Goal: Transaction & Acquisition: Purchase product/service

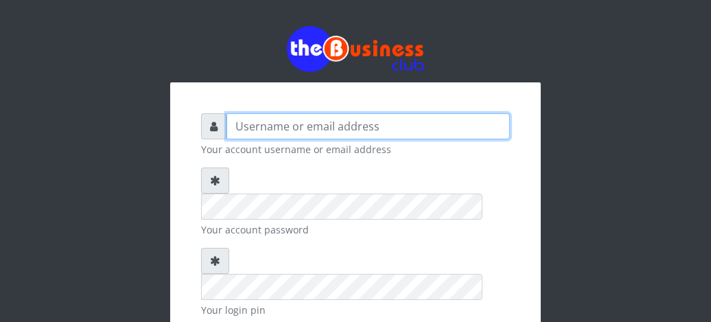
type input "fventures"
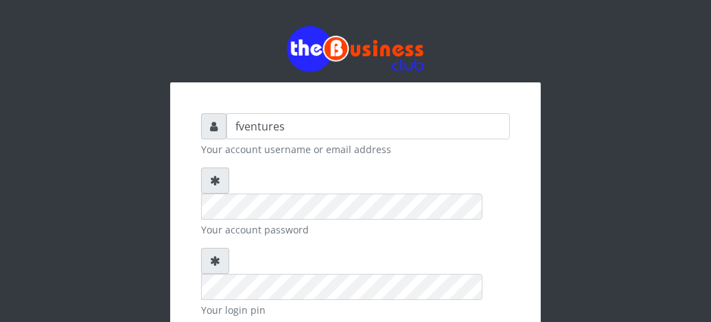
click at [625, 56] on div "fventures Your account username or email address Your account password Your log…" at bounding box center [355, 263] width 659 height 527
click at [619, 200] on div "fventures Your account username or email address Your account password Your log…" at bounding box center [355, 263] width 659 height 527
click at [200, 280] on div "fventures Your account username or email address Your account password Your log…" at bounding box center [356, 295] width 330 height 384
checkbox input "true"
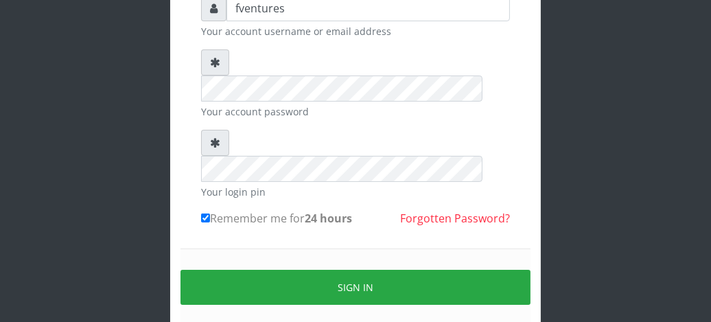
scroll to position [119, 0]
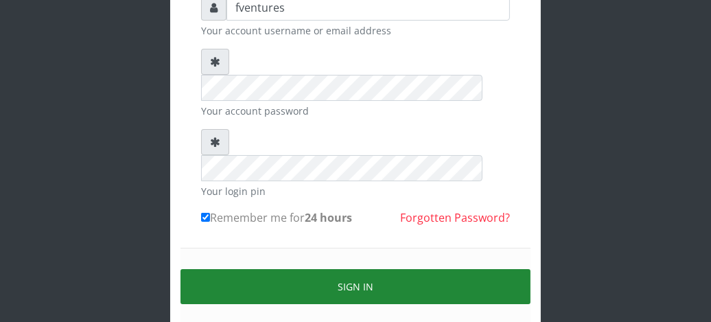
click at [374, 269] on button "Sign in" at bounding box center [356, 286] width 350 height 35
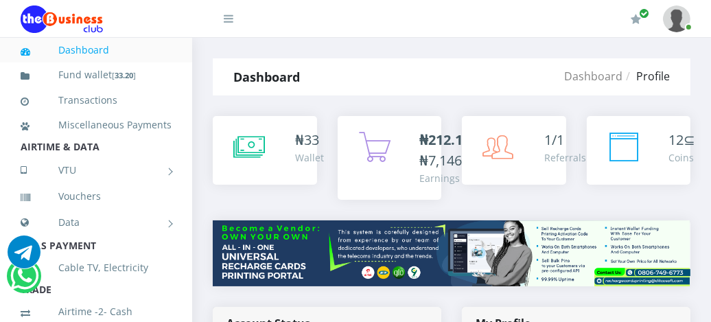
type input "fventures"
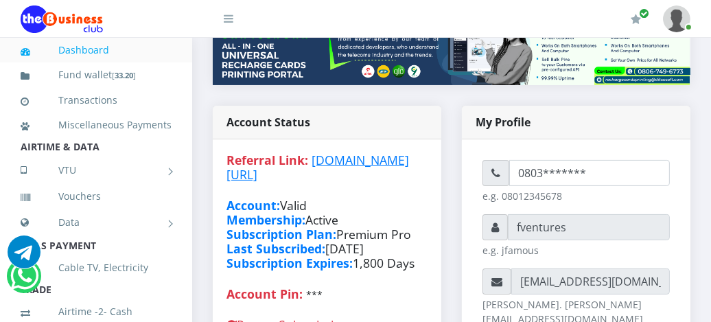
scroll to position [238, 0]
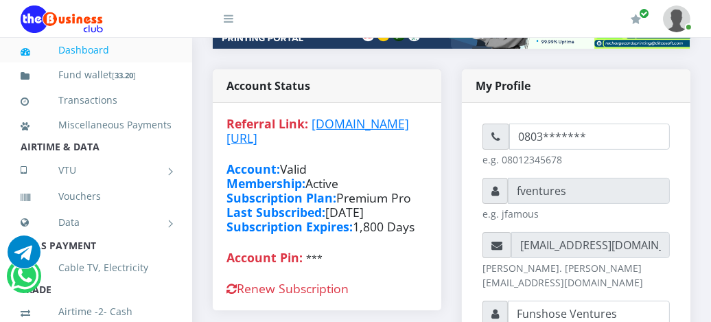
click at [231, 15] on icon at bounding box center [229, 18] width 10 height 11
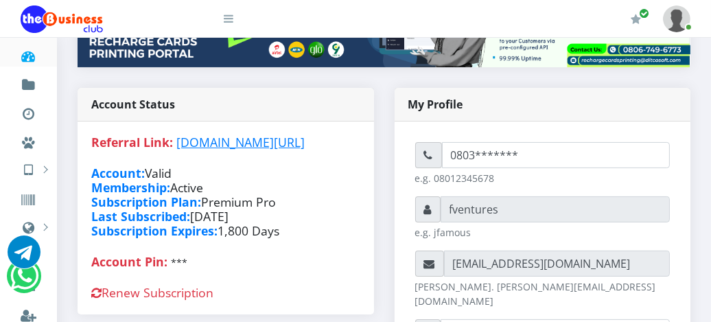
click at [231, 15] on icon at bounding box center [229, 18] width 10 height 11
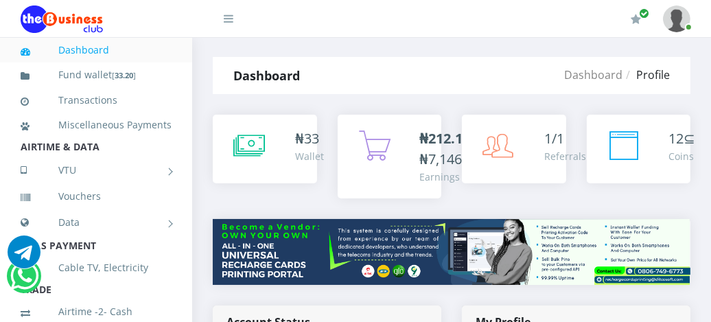
scroll to position [0, 0]
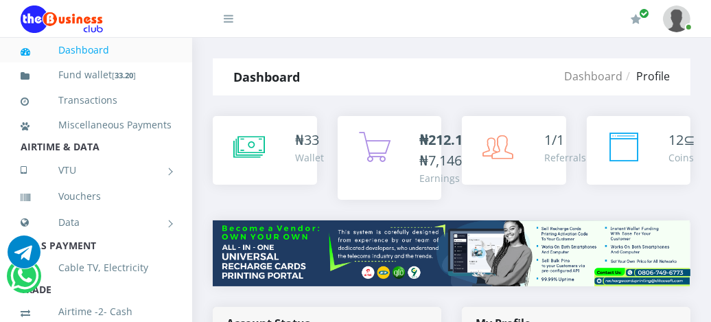
click at [684, 22] on img at bounding box center [676, 18] width 27 height 27
click at [630, 49] on link "My Profile" at bounding box center [639, 52] width 89 height 22
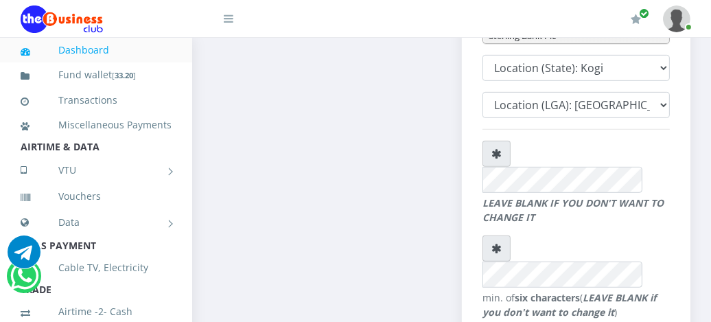
scroll to position [741, 0]
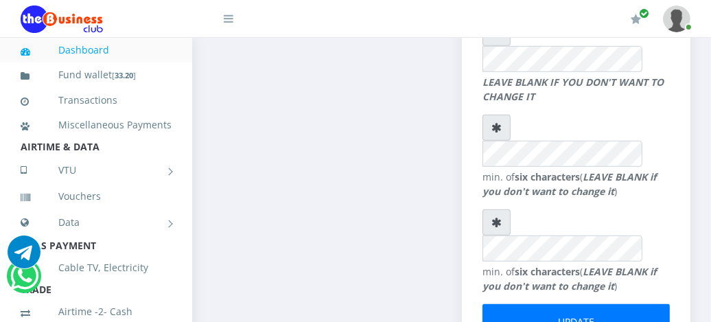
click at [77, 51] on link "Dashboard" at bounding box center [96, 50] width 151 height 32
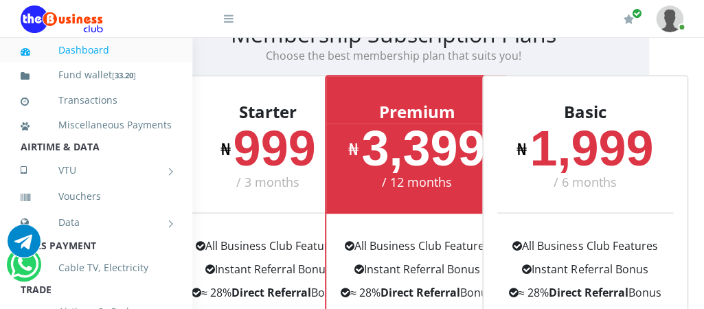
scroll to position [301, 61]
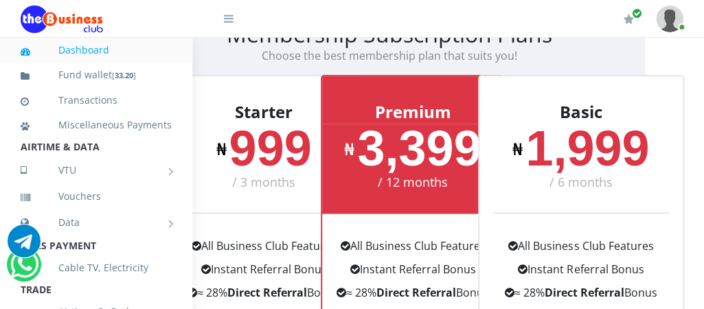
click at [230, 18] on icon at bounding box center [229, 18] width 10 height 11
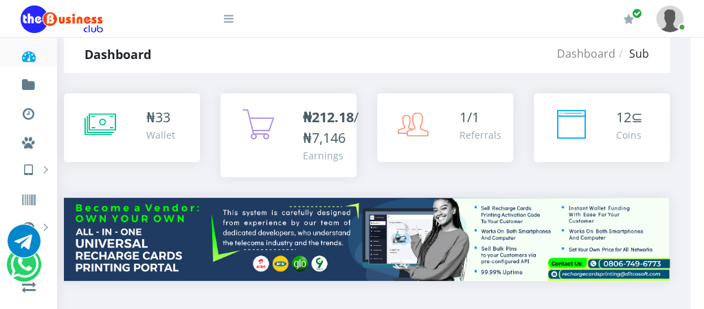
scroll to position [0, 16]
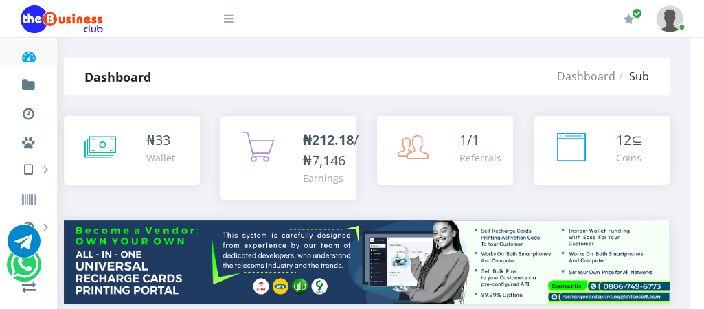
click at [226, 14] on icon at bounding box center [229, 18] width 10 height 11
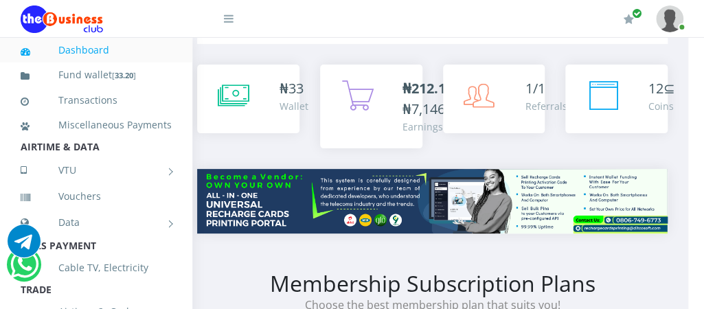
scroll to position [55, 16]
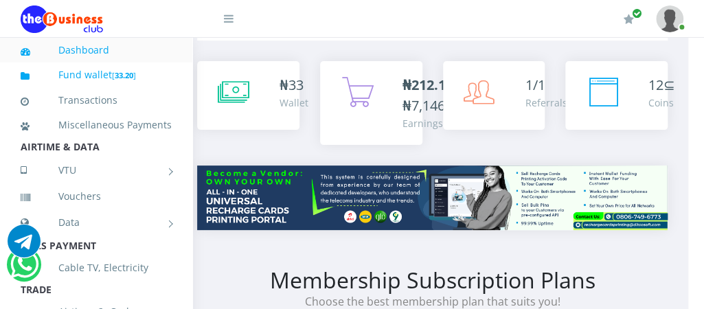
click at [95, 73] on link "Fund wallet [ 33.20 ]" at bounding box center [96, 75] width 151 height 32
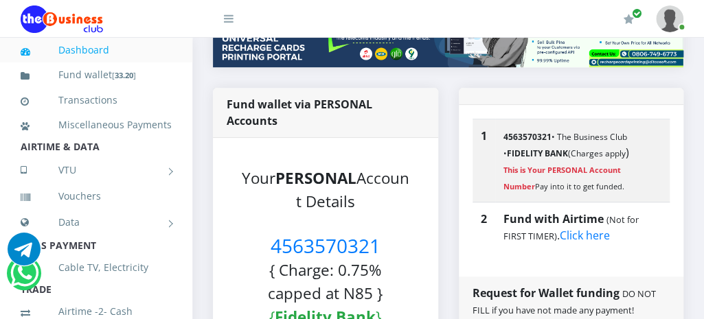
scroll to position [220, 0]
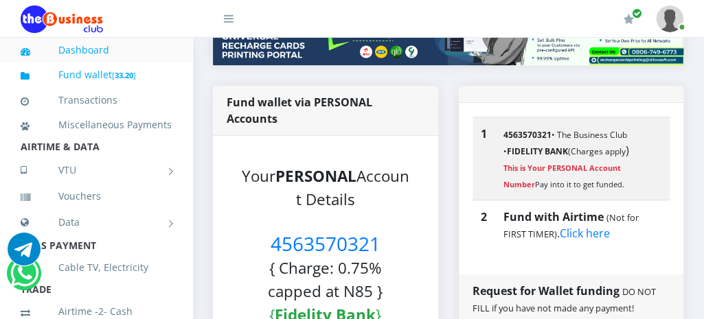
click at [121, 76] on b "33.20" at bounding box center [124, 75] width 19 height 10
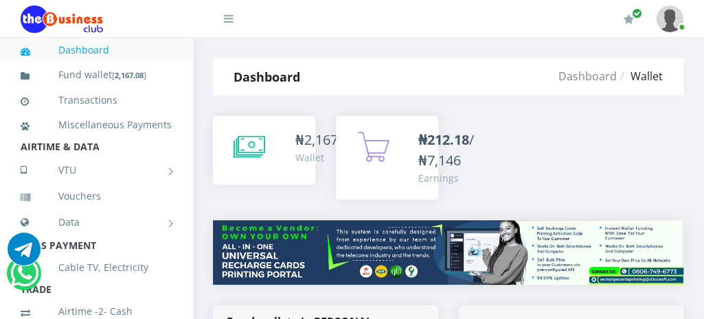
scroll to position [270, 0]
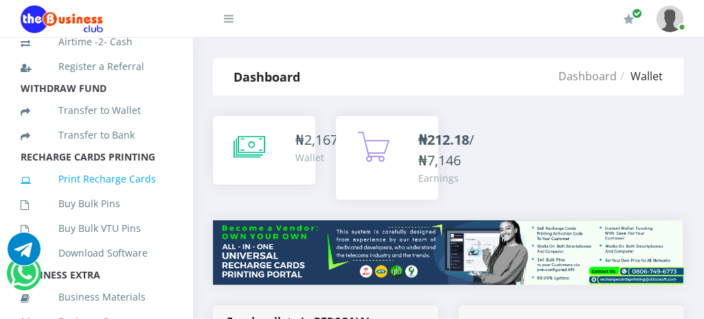
click at [106, 193] on link "Print Recharge Cards" at bounding box center [96, 179] width 151 height 32
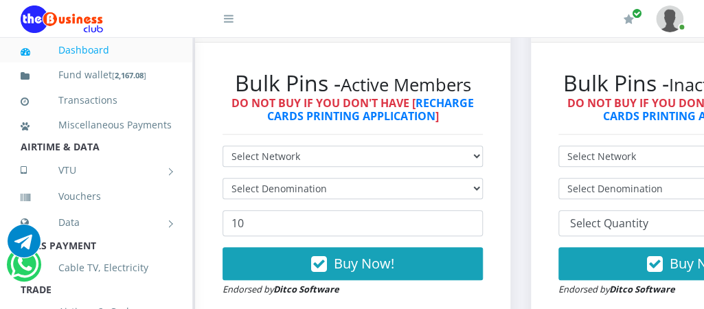
scroll to position [384, 0]
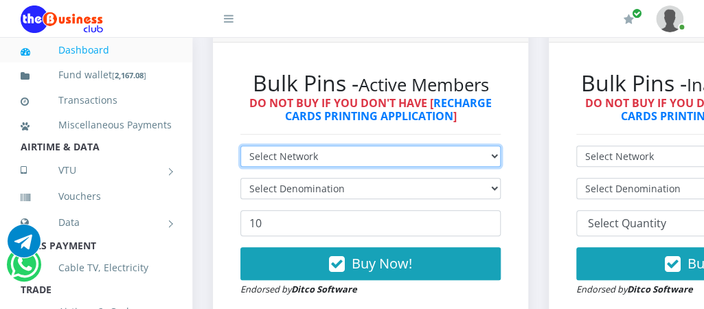
click at [489, 152] on select "Select Network MTN Globacom 9Mobile Airtel" at bounding box center [370, 156] width 260 height 21
click at [240, 146] on select "Select Network MTN Globacom 9Mobile Airtel" at bounding box center [370, 156] width 260 height 21
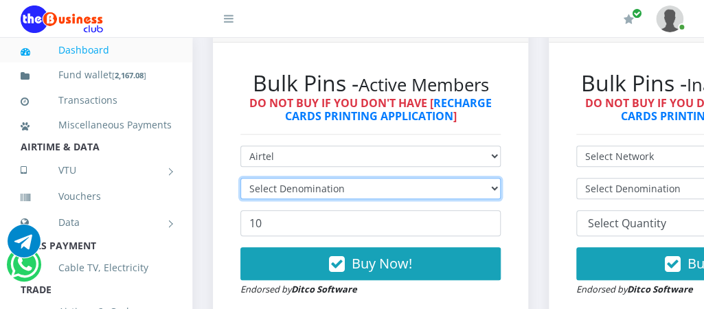
click at [491, 187] on select "Select Denomination" at bounding box center [370, 188] width 260 height 21
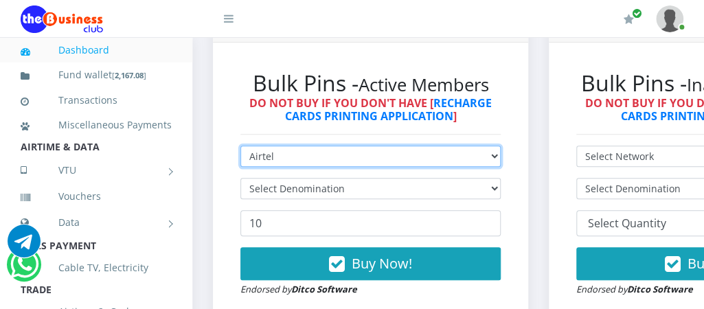
click at [494, 150] on select "Select Network MTN Globacom 9Mobile Airtel" at bounding box center [370, 156] width 260 height 21
click at [240, 146] on select "Select Network MTN Globacom 9Mobile Airtel" at bounding box center [370, 156] width 260 height 21
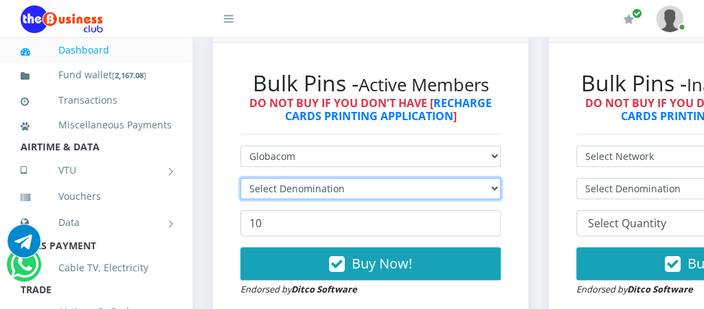
click at [487, 185] on select "Select Denomination" at bounding box center [370, 188] width 260 height 21
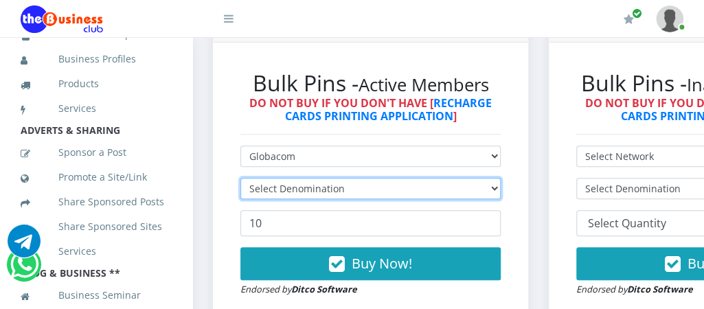
scroll to position [288, 0]
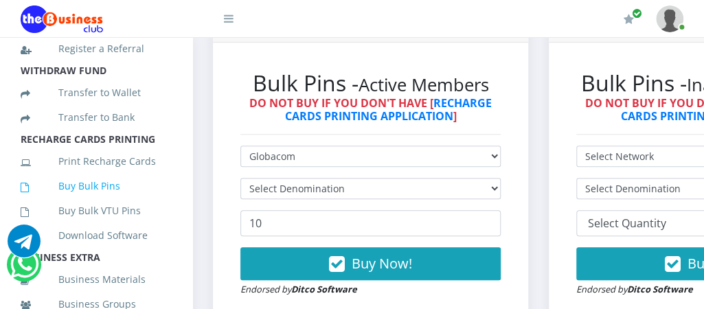
click at [82, 200] on link "Buy Bulk Pins" at bounding box center [96, 186] width 151 height 32
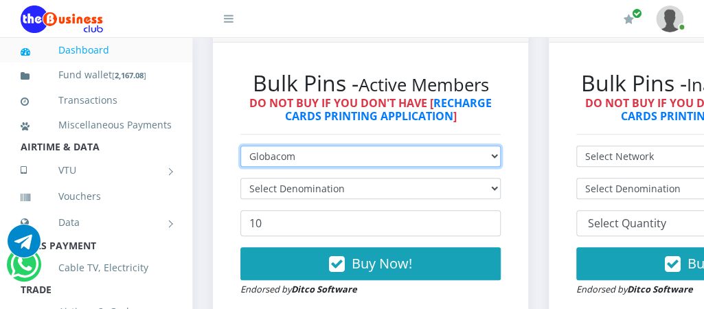
click at [419, 159] on select "Select Network MTN Globacom 9Mobile Airtel" at bounding box center [370, 156] width 260 height 21
click at [240, 146] on select "Select Network MTN Globacom 9Mobile Airtel" at bounding box center [370, 156] width 260 height 21
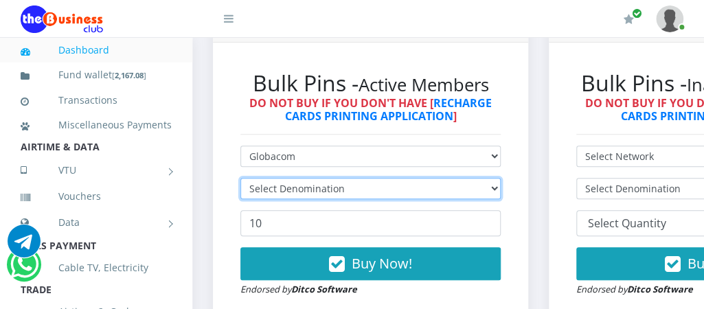
click at [345, 192] on select "Select Denomination" at bounding box center [370, 188] width 260 height 21
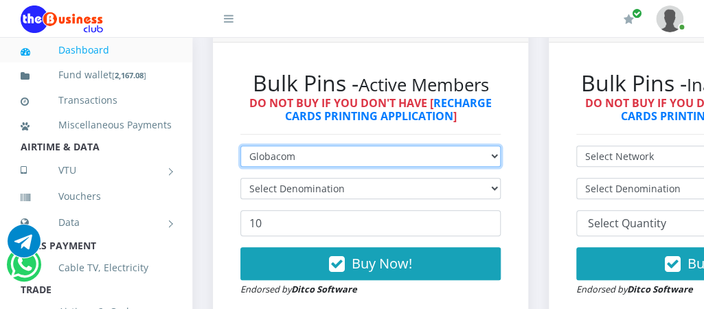
click at [341, 157] on select "Select Network MTN Globacom 9Mobile Airtel" at bounding box center [370, 156] width 260 height 21
select select "MTN"
click at [240, 146] on select "Select Network MTN Globacom 9Mobile Airtel" at bounding box center [370, 156] width 260 height 21
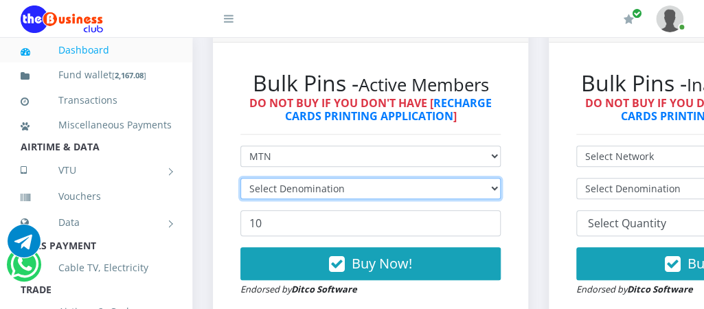
click at [300, 189] on select "Select Denomination" at bounding box center [370, 188] width 260 height 21
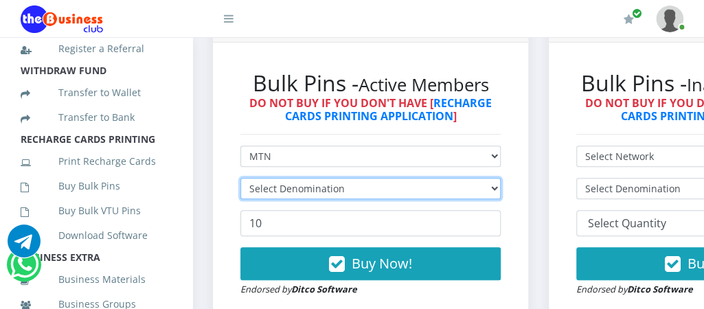
scroll to position [305, 0]
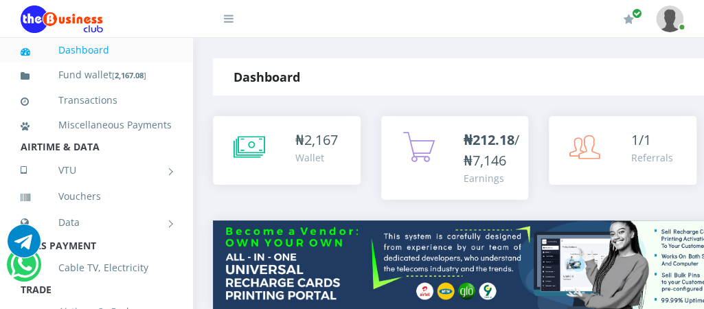
scroll to position [270, 0]
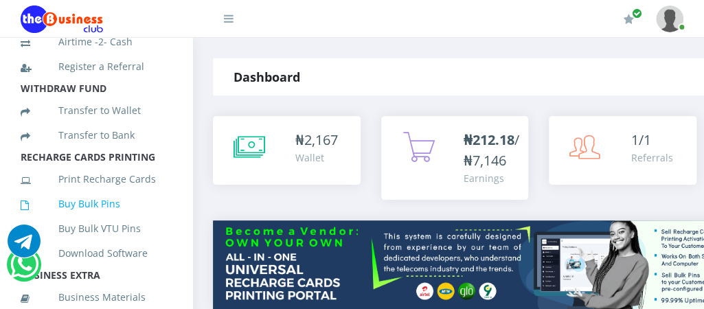
click at [87, 220] on link "Buy Bulk Pins" at bounding box center [96, 204] width 151 height 32
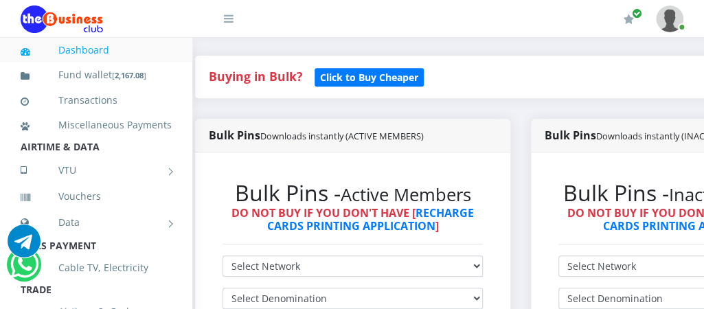
scroll to position [275, 0]
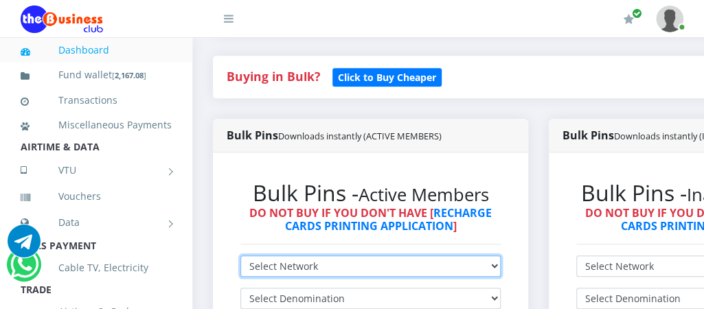
click at [489, 267] on select "Select Network MTN Globacom 9Mobile Airtel" at bounding box center [370, 265] width 260 height 21
select select "Glo"
click at [240, 255] on select "Select Network MTN Globacom 9Mobile Airtel" at bounding box center [370, 265] width 260 height 21
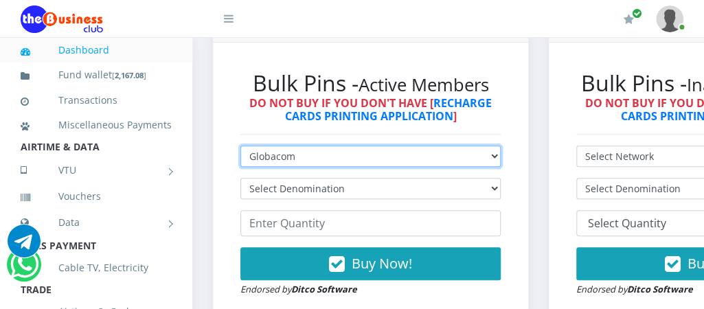
scroll to position [421, 0]
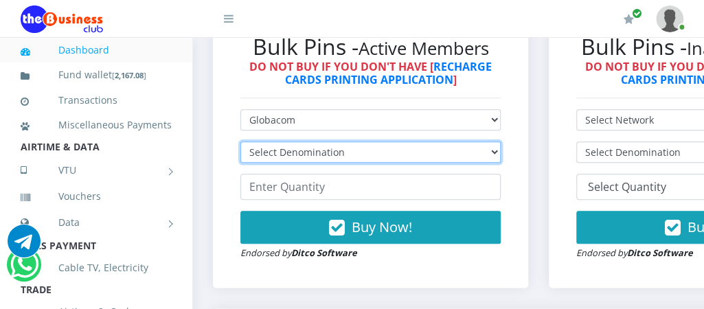
click at [491, 149] on select "Select Denomination Glo NGN100 - ₦96.55 Glo NGN200 - ₦193.10 Glo NGN500 - ₦482.…" at bounding box center [370, 151] width 260 height 21
select select "96.55-100"
click at [240, 141] on select "Select Denomination Glo NGN100 - ₦96.55 Glo NGN200 - ₦193.10 Glo NGN500 - ₦482.…" at bounding box center [370, 151] width 260 height 21
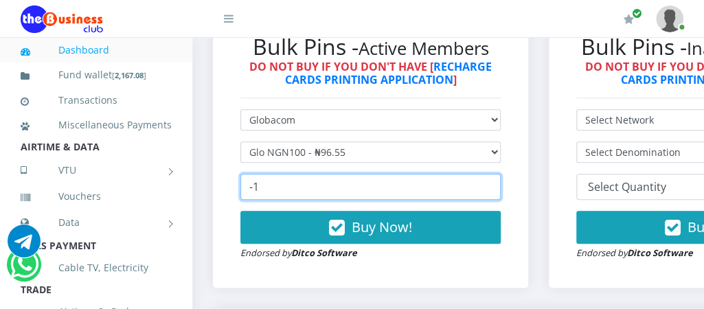
type input "-1"
click at [482, 189] on input "-1" at bounding box center [370, 187] width 260 height 26
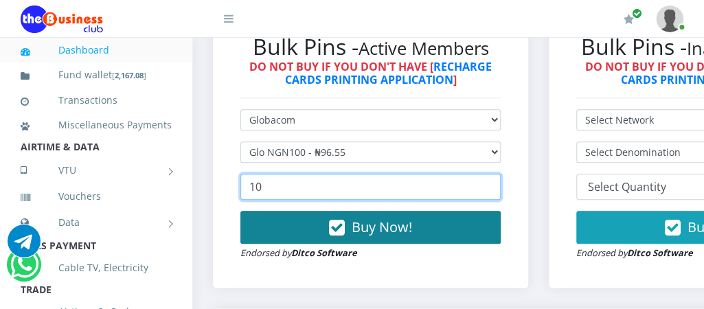
type input "10"
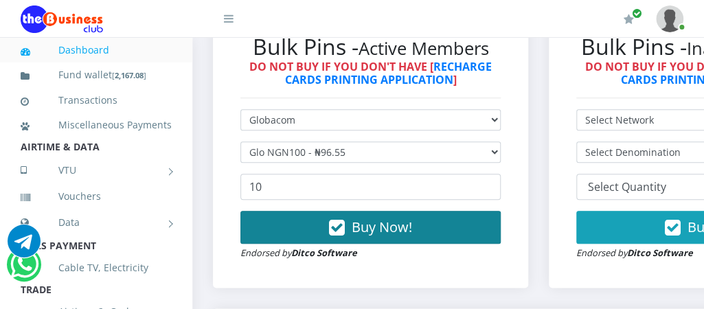
click at [371, 227] on span "Buy Now!" at bounding box center [381, 227] width 60 height 19
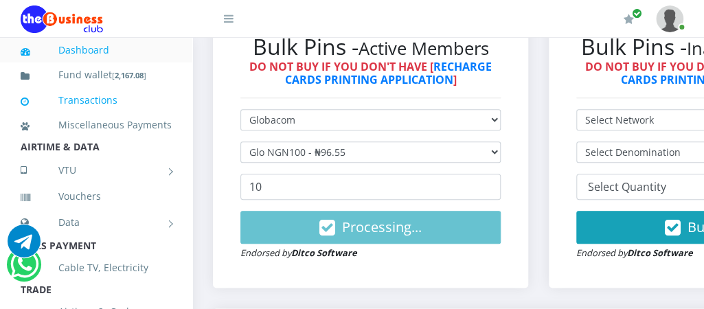
click at [77, 99] on link "Transactions" at bounding box center [96, 100] width 151 height 32
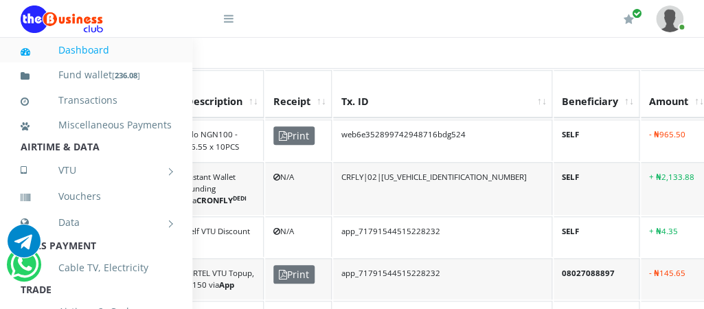
scroll to position [384, 165]
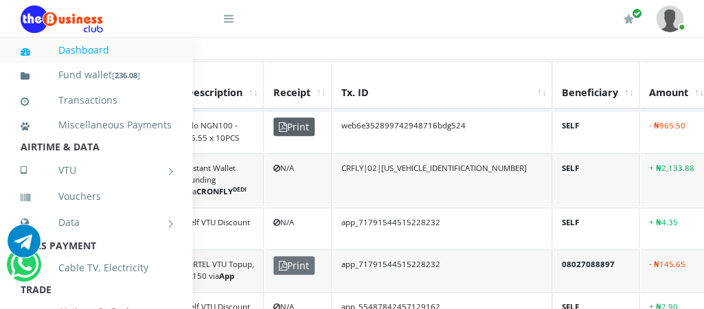
click at [287, 117] on span "Print" at bounding box center [293, 126] width 41 height 19
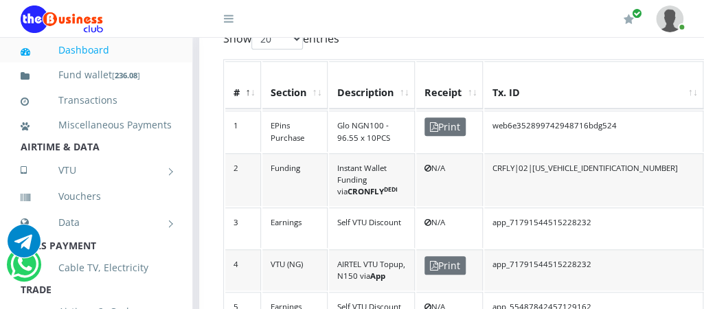
scroll to position [384, 0]
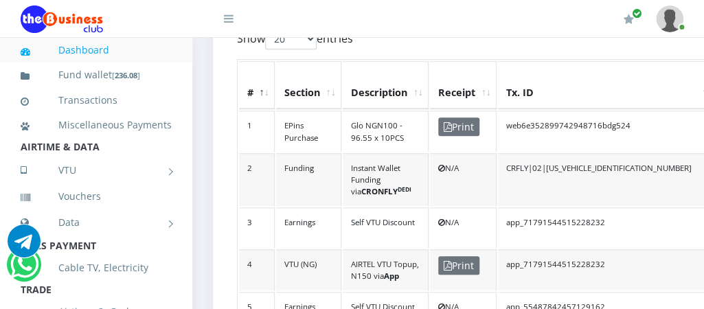
click at [230, 19] on icon at bounding box center [229, 18] width 10 height 11
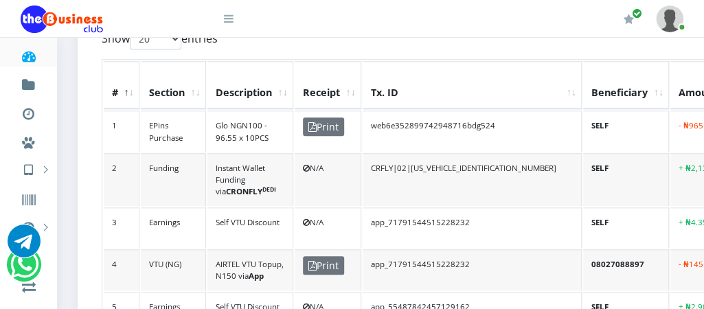
click at [229, 20] on icon at bounding box center [229, 18] width 10 height 11
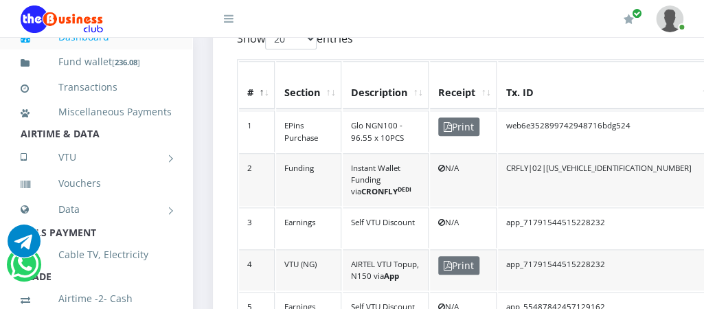
scroll to position [0, 0]
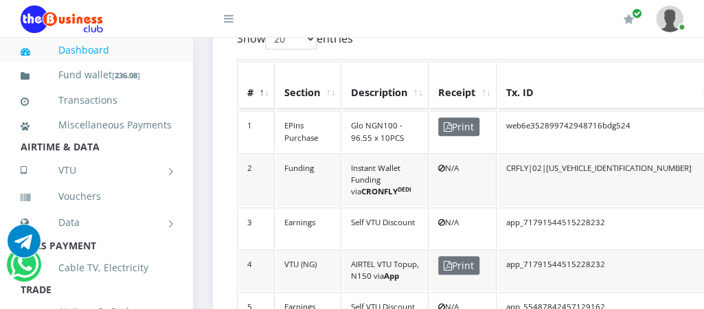
click at [92, 48] on link "Dashboard" at bounding box center [96, 50] width 151 height 32
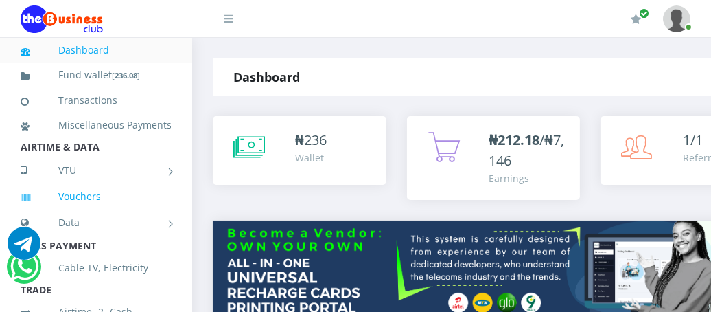
click at [80, 211] on link "Vouchers" at bounding box center [96, 197] width 151 height 32
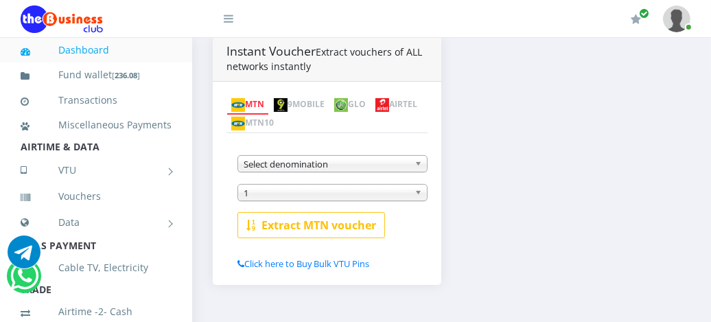
scroll to position [284, 0]
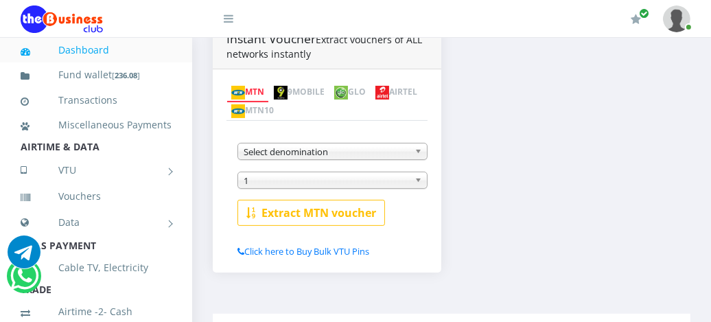
click at [371, 89] on link "GLO" at bounding box center [350, 92] width 41 height 19
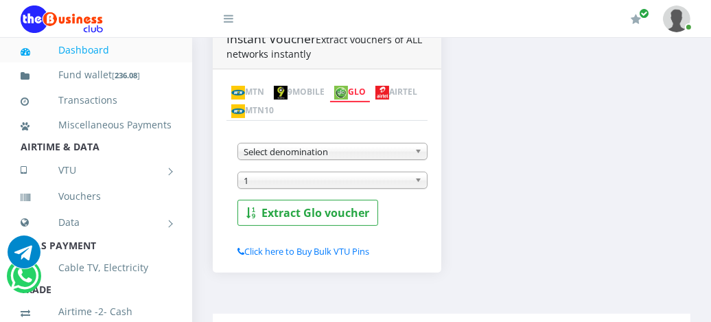
click at [422, 150] on b at bounding box center [421, 151] width 12 height 16
click at [178, 299] on li "TRADE" at bounding box center [96, 289] width 192 height 19
click at [179, 280] on li "Cable TV, Electricity" at bounding box center [96, 267] width 192 height 25
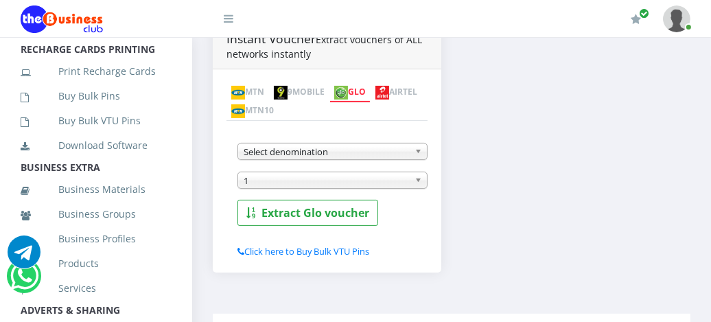
scroll to position [375, 0]
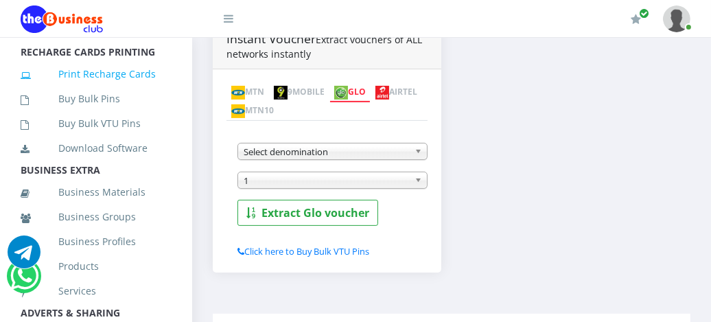
click at [91, 87] on link "Print Recharge Cards" at bounding box center [96, 74] width 151 height 32
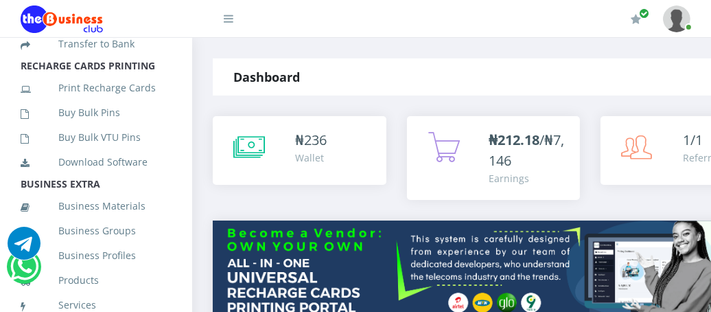
scroll to position [378, 0]
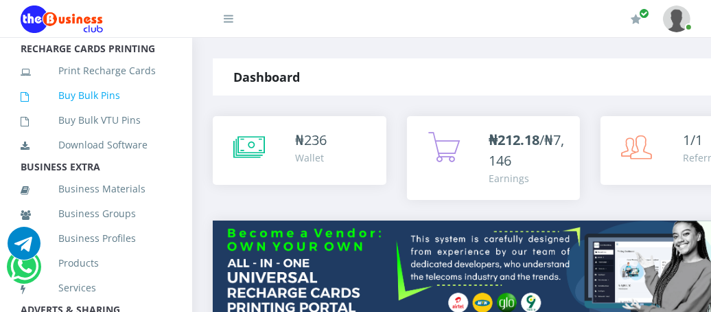
click at [87, 109] on link "Buy Bulk Pins" at bounding box center [96, 96] width 151 height 32
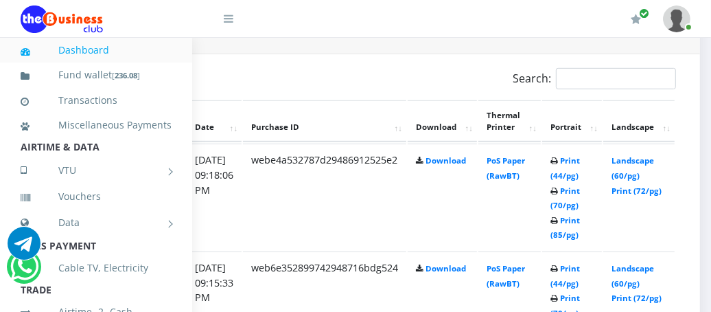
scroll to position [723, 265]
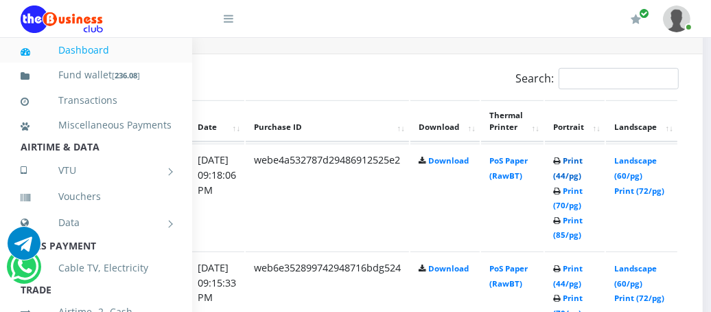
click at [583, 161] on link "Print (44/pg)" at bounding box center [568, 167] width 30 height 25
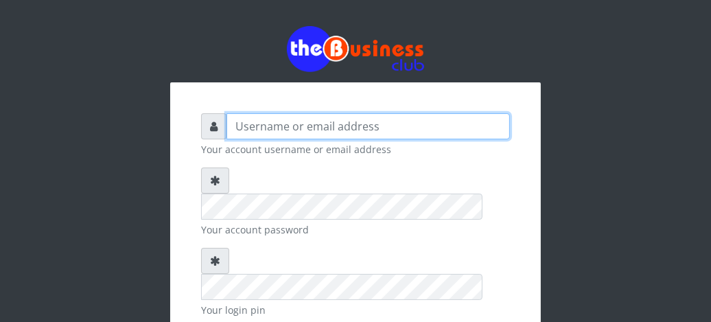
type input "fventures"
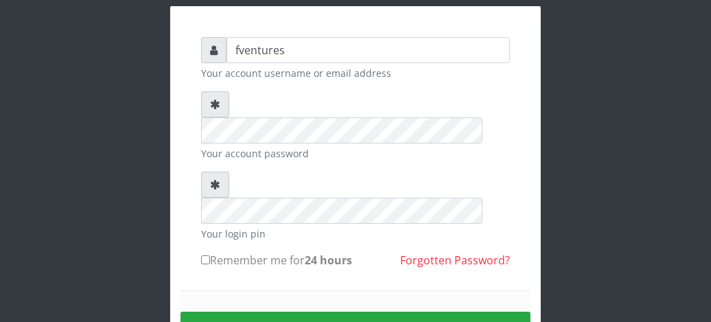
scroll to position [82, 0]
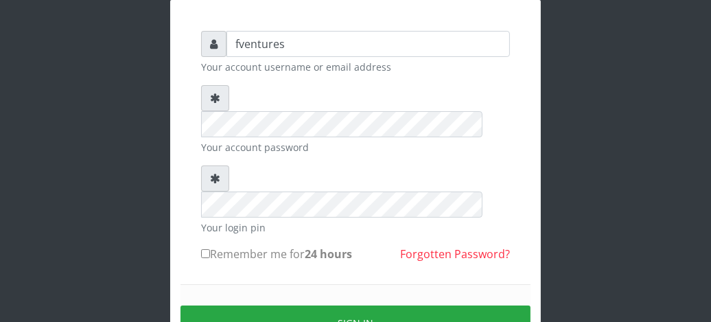
click at [202, 249] on input "Remember me for 24 hours" at bounding box center [205, 253] width 9 height 9
checkbox input "true"
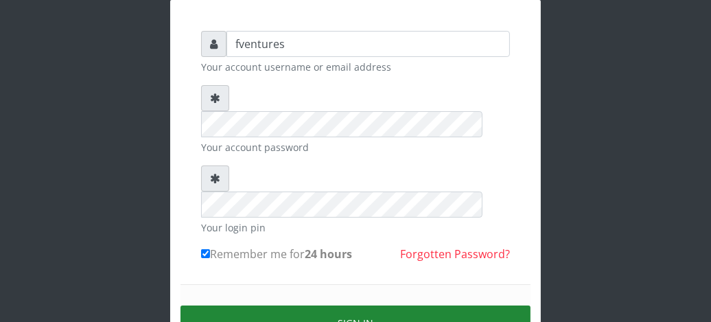
click at [337, 306] on button "Sign in" at bounding box center [356, 323] width 350 height 35
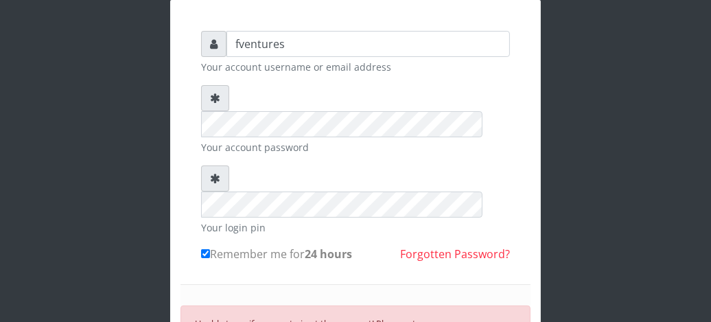
click at [183, 200] on div "fventures Your account username or email address Your account password Your log…" at bounding box center [355, 232] width 371 height 464
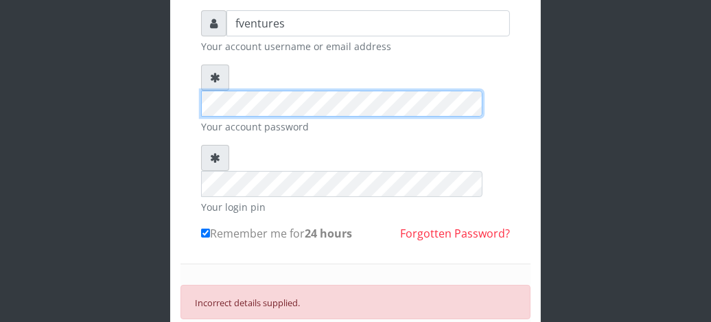
scroll to position [114, 0]
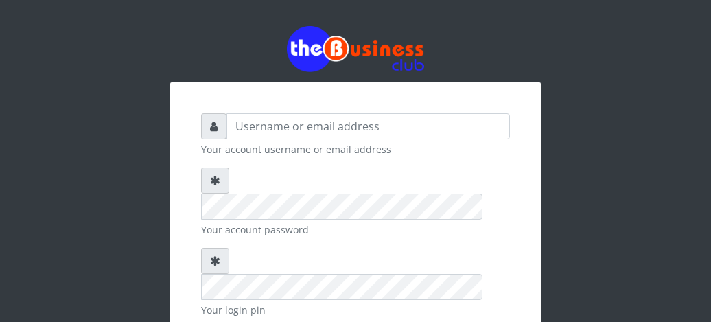
scroll to position [114, 0]
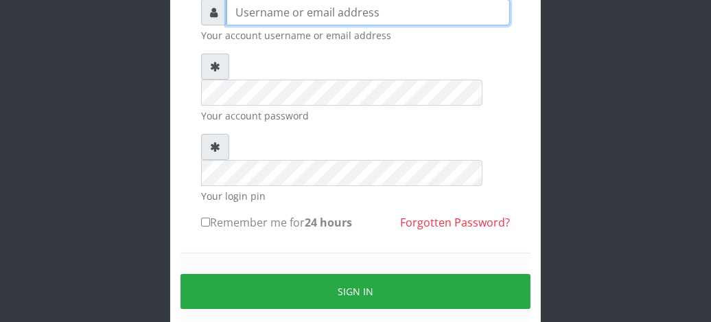
type input "fventures"
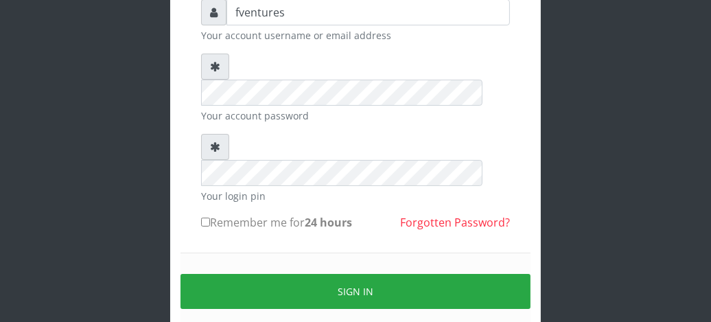
click at [235, 253] on div "Sign in" at bounding box center [356, 292] width 350 height 78
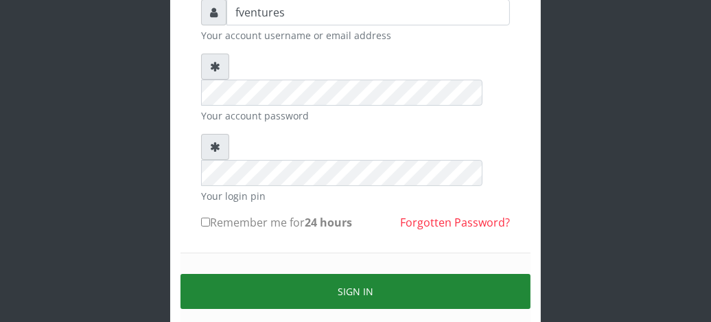
click at [358, 274] on button "Sign in" at bounding box center [356, 291] width 350 height 35
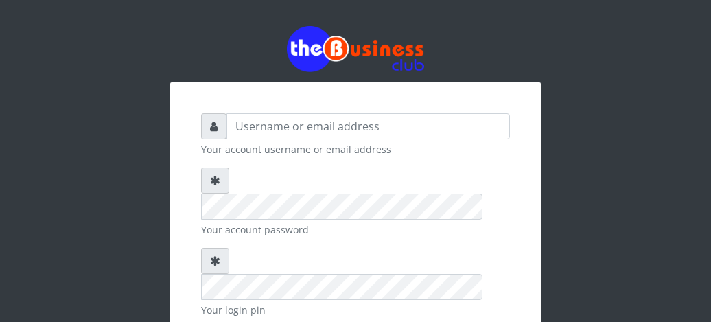
scroll to position [114, 0]
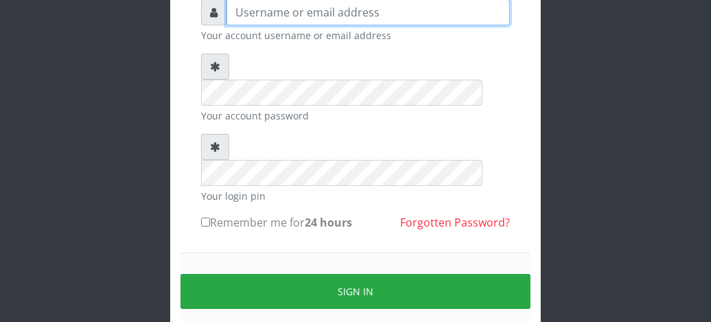
type input "fventures"
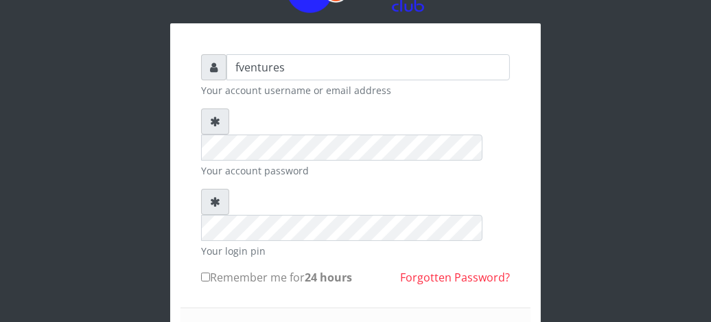
scroll to position [0, 0]
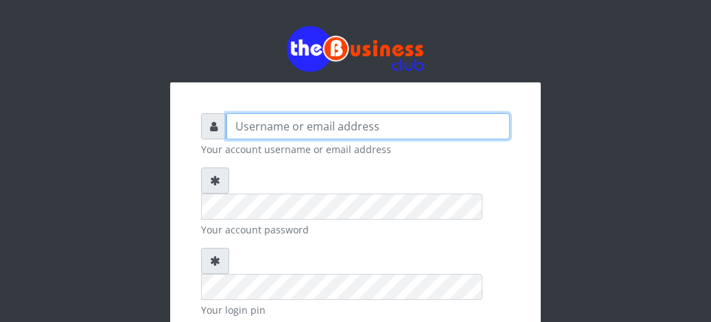
type input "fventures"
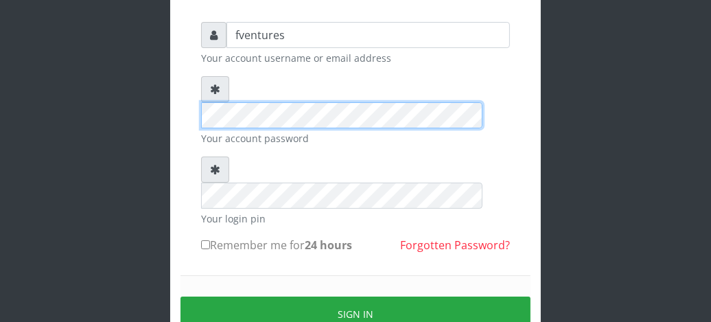
scroll to position [110, 0]
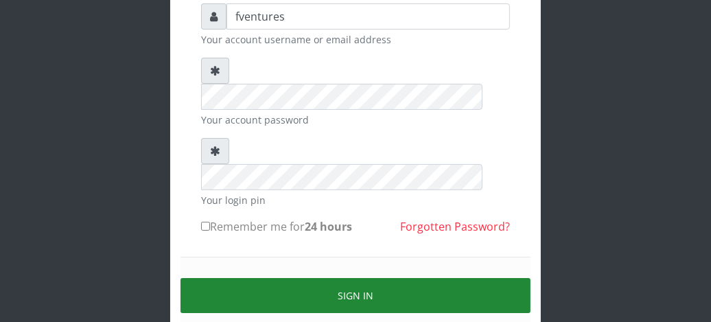
click at [354, 278] on button "Sign in" at bounding box center [356, 295] width 350 height 35
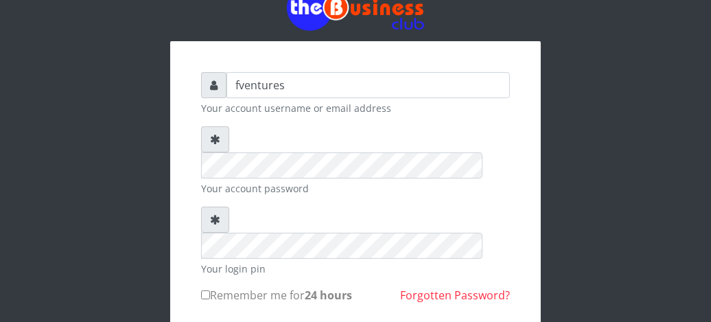
scroll to position [0, 0]
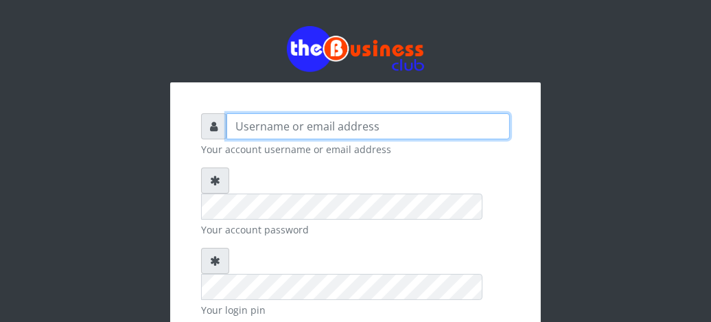
type input "fventures"
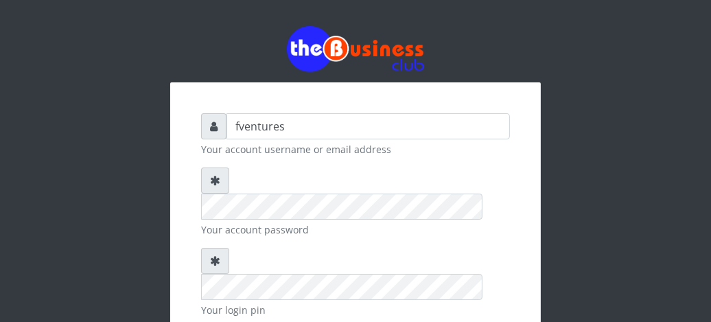
click at [540, 224] on div "fventures Your account username or email address Your account password Your log…" at bounding box center [355, 291] width 371 height 419
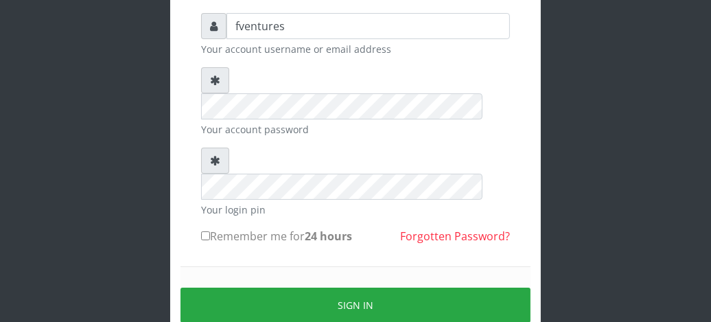
scroll to position [110, 0]
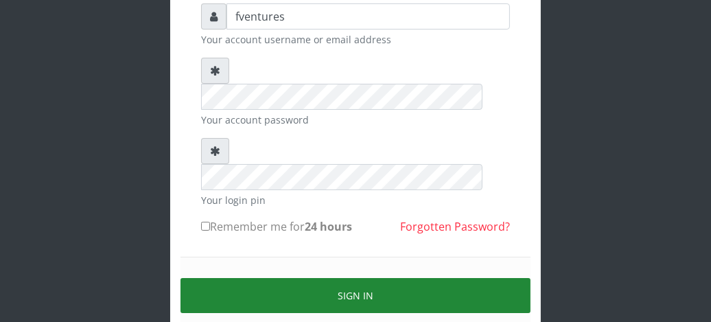
click at [347, 278] on button "Sign in" at bounding box center [356, 295] width 350 height 35
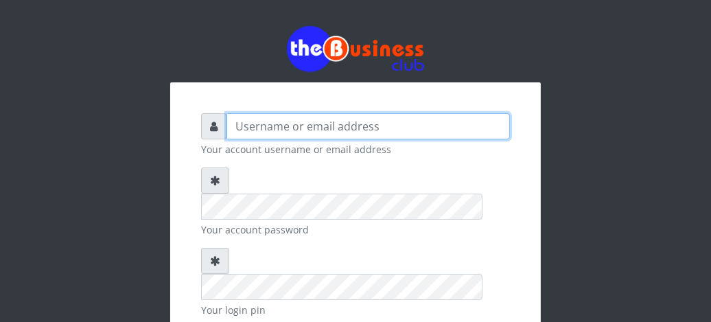
type input "fventures"
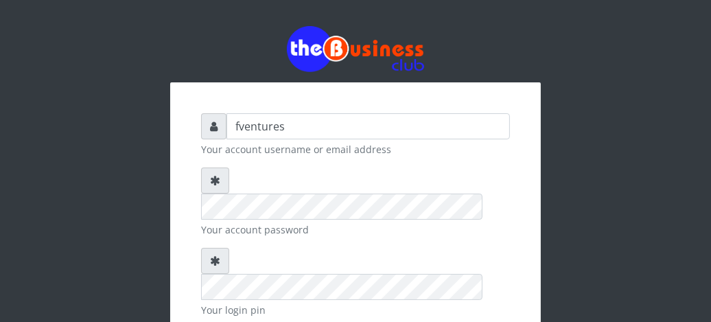
click at [187, 299] on div "fventures Your account username or email address Your account password Your log…" at bounding box center [355, 291] width 371 height 419
checkbox input "true"
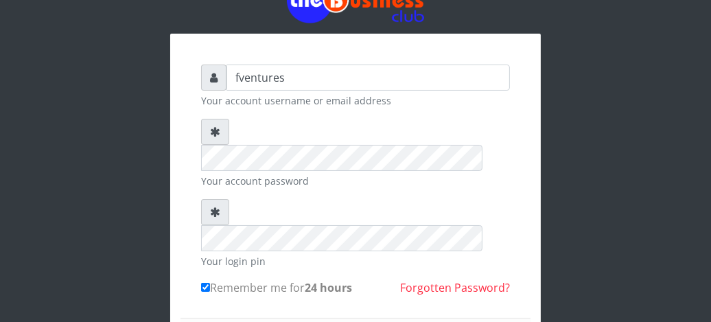
scroll to position [55, 0]
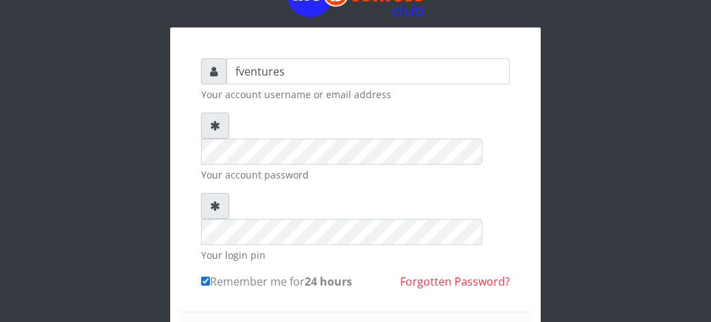
click at [555, 216] on div "fventures Your account username or email address Your account password Your log…" at bounding box center [355, 231] width 659 height 572
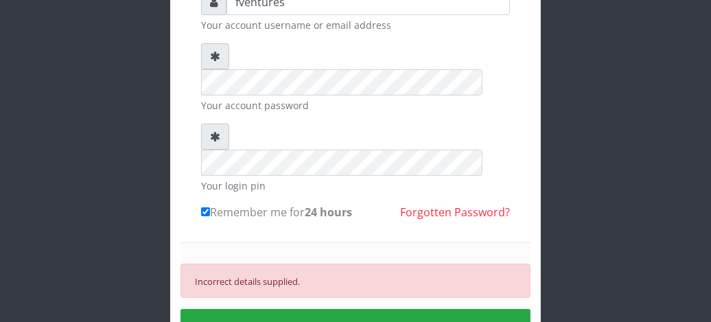
scroll to position [137, 0]
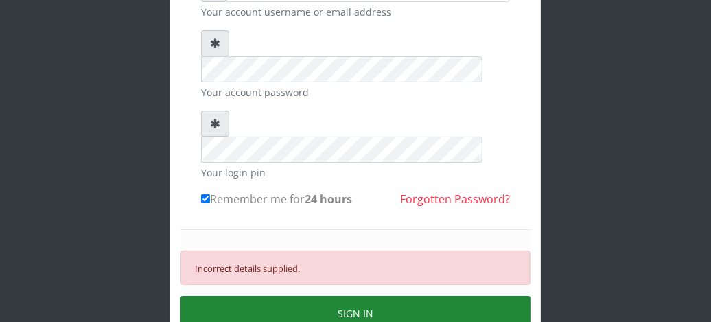
click at [347, 296] on button "SIGN IN" at bounding box center [356, 313] width 350 height 35
click at [360, 296] on button "SIGN IN" at bounding box center [356, 313] width 350 height 35
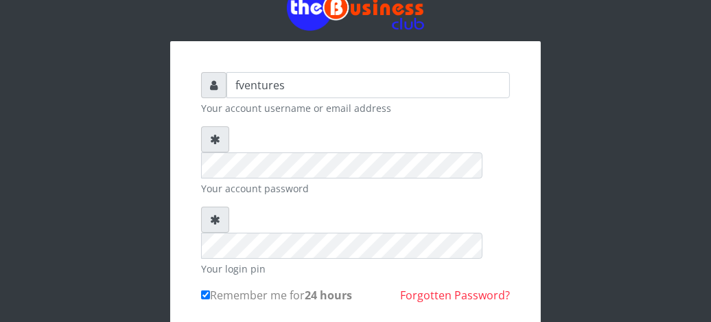
scroll to position [0, 0]
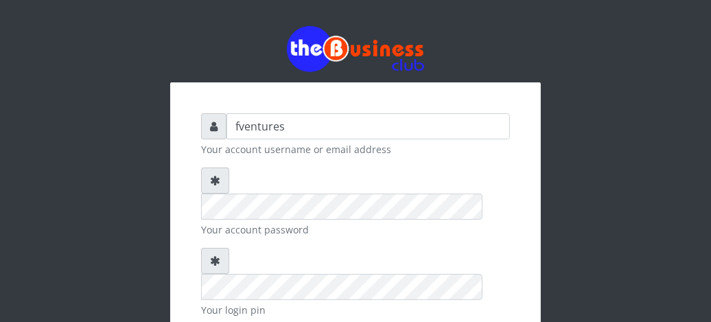
click at [561, 88] on div "fventures Your account username or email address Your account password Your log…" at bounding box center [355, 286] width 659 height 572
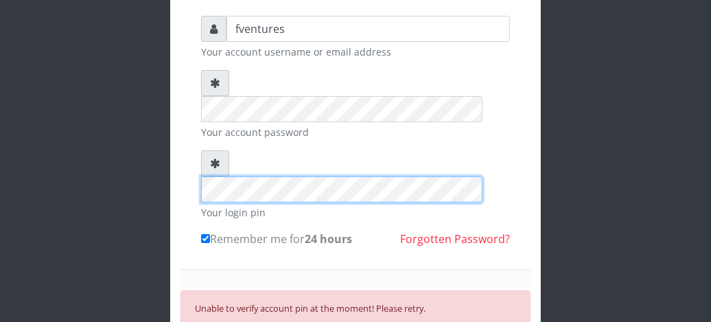
scroll to position [110, 0]
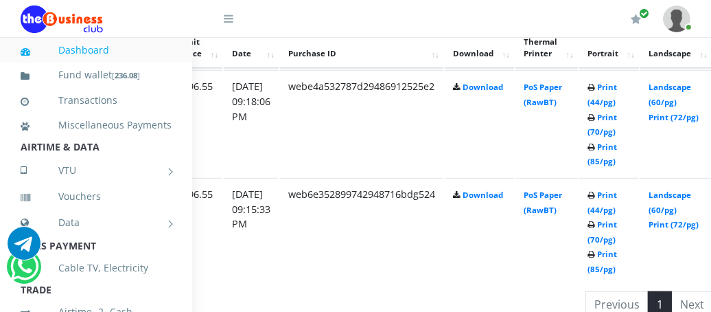
scroll to position [796, 247]
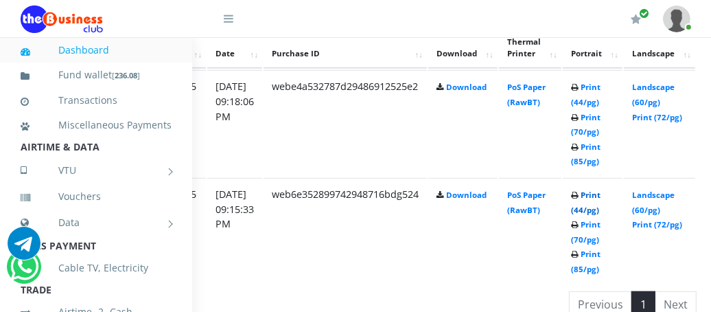
click at [599, 206] on link "Print (44/pg)" at bounding box center [586, 201] width 30 height 25
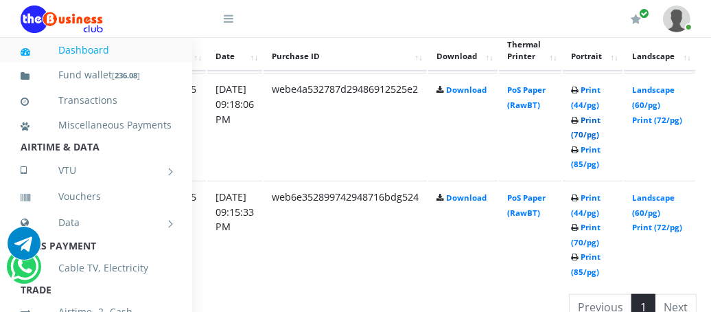
click at [601, 130] on link "Print (70/pg)" at bounding box center [586, 127] width 30 height 25
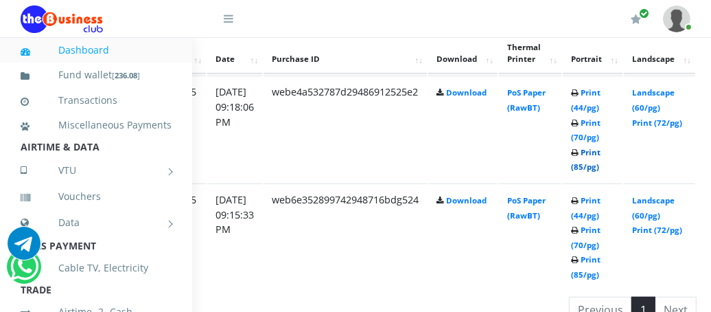
click at [601, 165] on link "Print (85/pg)" at bounding box center [586, 159] width 30 height 25
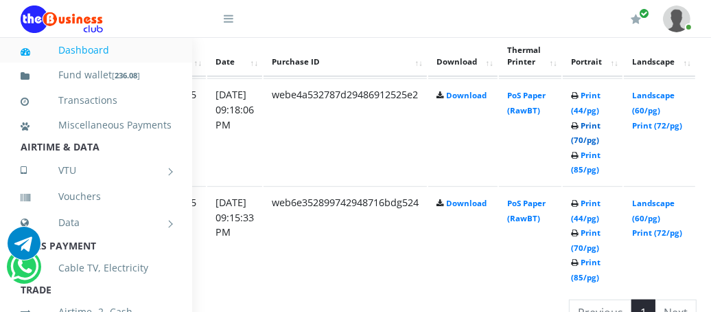
click at [599, 137] on link "Print (70/pg)" at bounding box center [586, 132] width 30 height 25
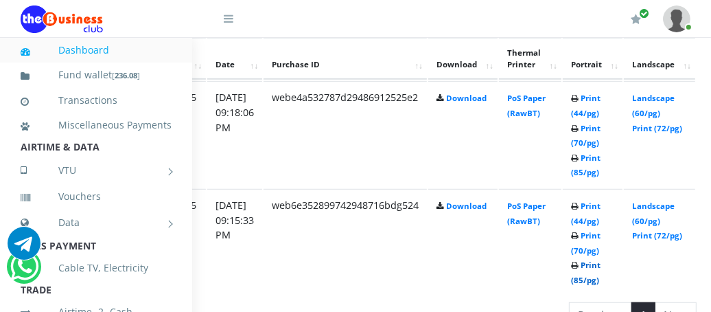
click at [601, 275] on link "Print (85/pg)" at bounding box center [586, 272] width 30 height 25
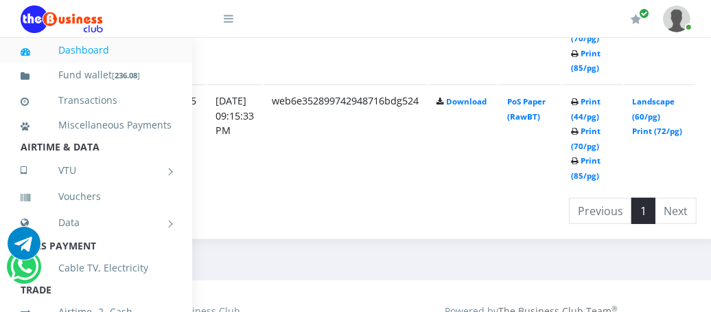
scroll to position [901, 247]
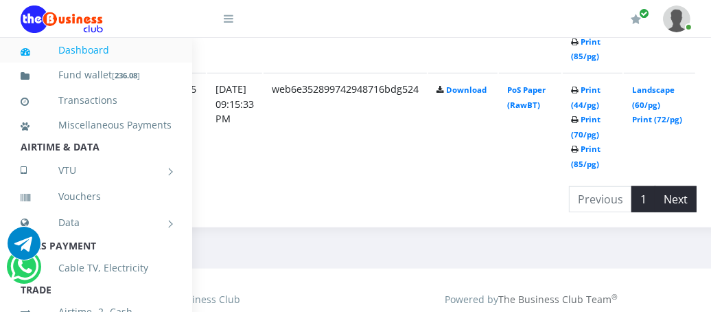
click at [693, 197] on li "Next" at bounding box center [676, 199] width 41 height 26
click at [537, 87] on link "PoS Paper (RawBT)" at bounding box center [526, 96] width 38 height 25
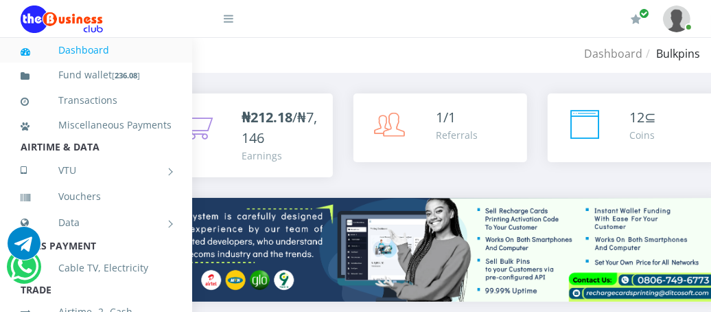
scroll to position [0, 247]
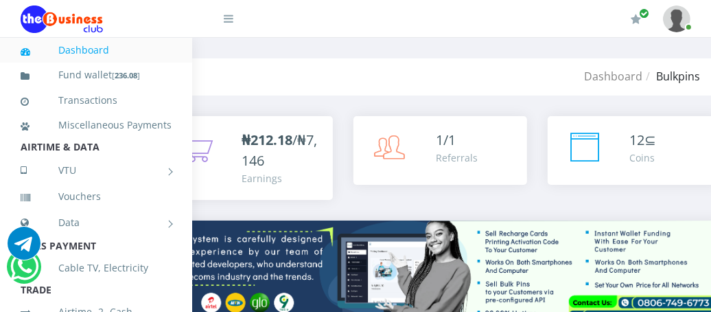
click at [228, 24] on icon at bounding box center [229, 18] width 10 height 11
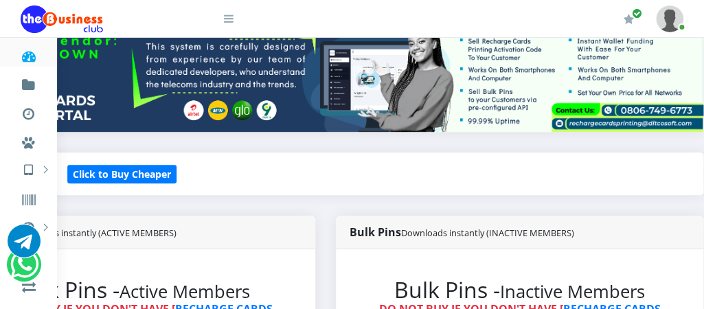
scroll to position [220, 130]
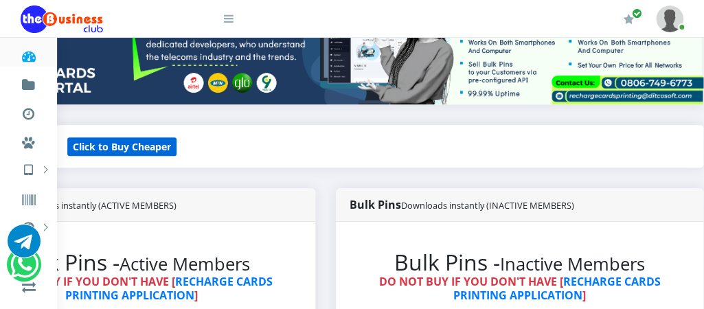
click at [115, 141] on small "Click to Buy Cheaper" at bounding box center [121, 146] width 109 height 19
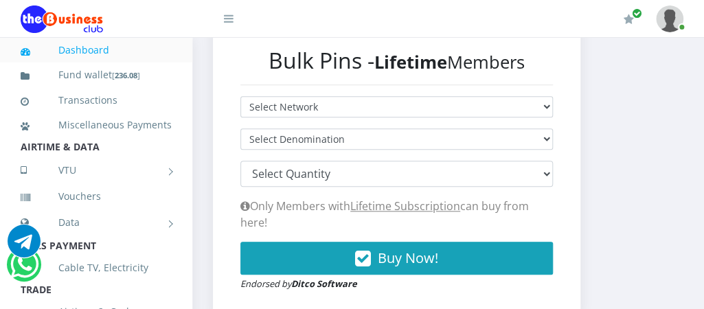
scroll to position [357, 0]
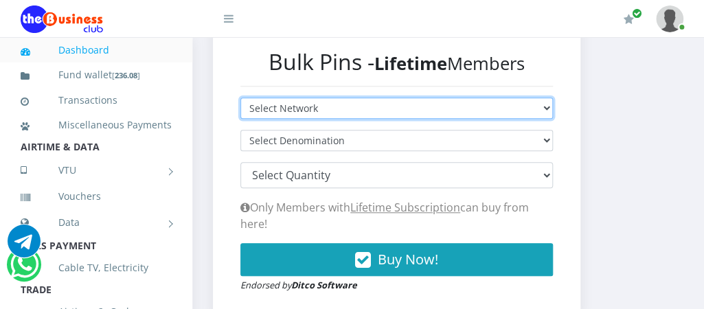
click at [553, 108] on select "Select Network MTN Globacom 9Mobile Airtel" at bounding box center [396, 107] width 312 height 21
click at [240, 99] on select "Select Network MTN Globacom 9Mobile Airtel" at bounding box center [396, 107] width 312 height 21
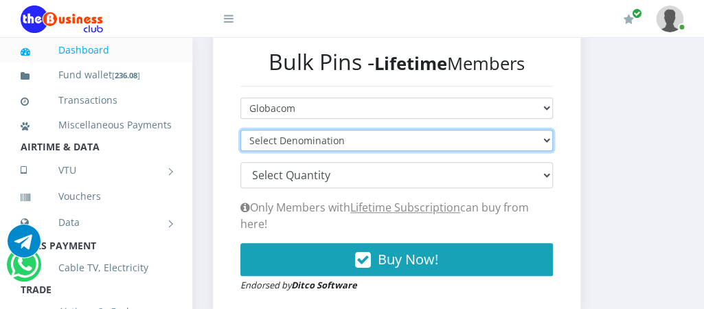
click at [439, 141] on select "Select Denomination Glo NGN100 - ₦96.40 Glo NGN200 - ₦192.80 Glo NGN500 - ₦482.…" at bounding box center [396, 140] width 312 height 21
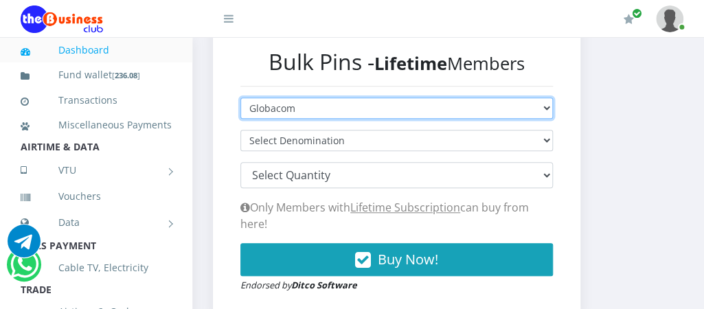
click at [414, 112] on select "Select Network MTN Globacom 9Mobile Airtel" at bounding box center [396, 107] width 312 height 21
click at [240, 99] on select "Select Network MTN Globacom 9Mobile Airtel" at bounding box center [396, 107] width 312 height 21
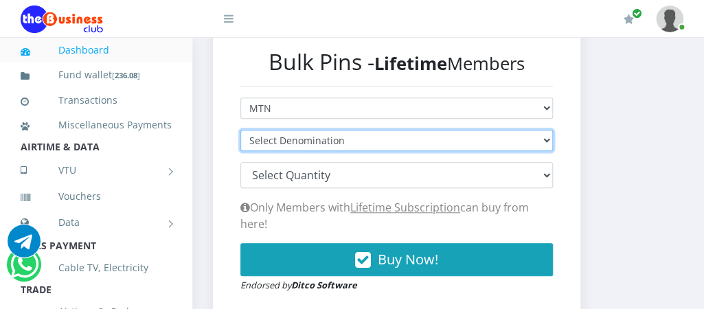
click at [359, 143] on select "Select Denomination MTN NGN100 - ₦96.94 MTN NGN200 - ₦193.88 MTN NGN400 - ₦387.…" at bounding box center [396, 140] width 312 height 21
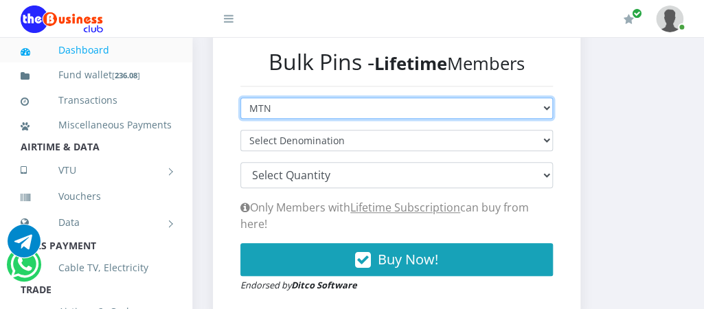
click at [341, 111] on select "Select Network MTN Globacom 9Mobile Airtel" at bounding box center [396, 107] width 312 height 21
click at [240, 99] on select "Select Network MTN Globacom 9Mobile Airtel" at bounding box center [396, 107] width 312 height 21
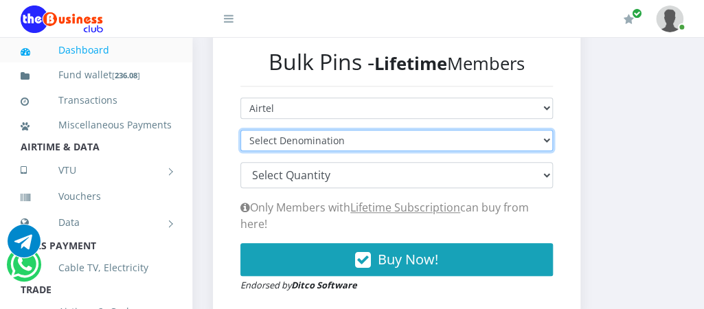
click at [326, 145] on select "Select Denomination Airtel NGN100 - ₦96.28 Airtel NGN200 - ₦192.56 Airtel NGN50…" at bounding box center [396, 140] width 312 height 21
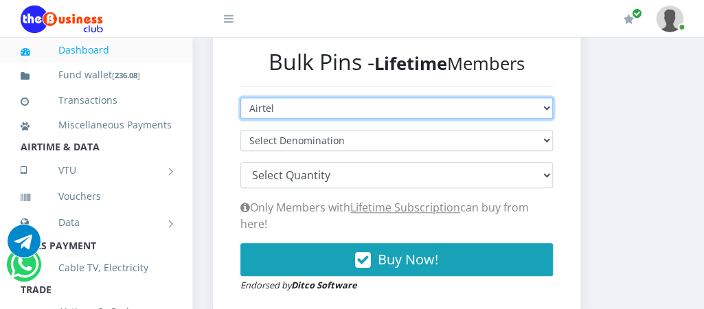
click at [308, 112] on select "Select Network MTN Globacom 9Mobile Airtel" at bounding box center [396, 107] width 312 height 21
select select "Glo"
click at [240, 99] on select "Select Network MTN Globacom 9Mobile Airtel" at bounding box center [396, 107] width 312 height 21
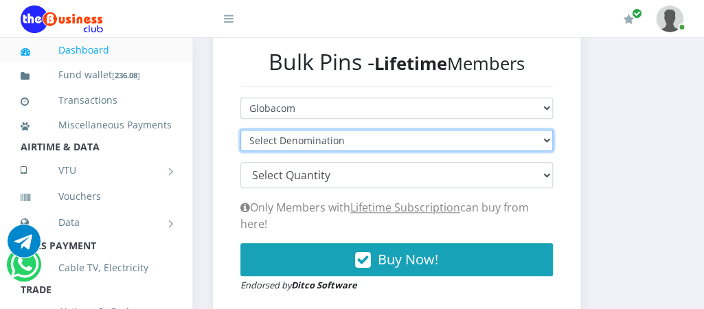
click at [286, 148] on select "Select Denomination Glo NGN100 - ₦96.40 Glo NGN200 - ₦192.80 Glo NGN500 - ₦482.…" at bounding box center [396, 140] width 312 height 21
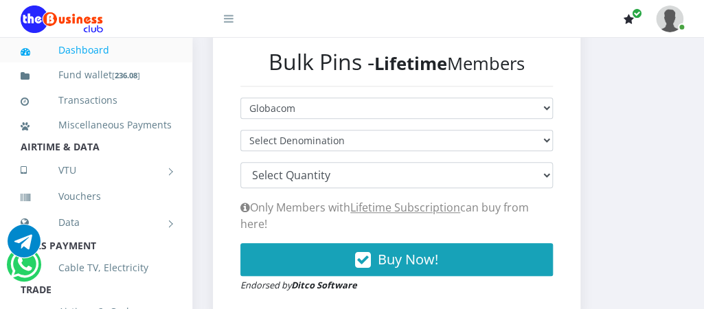
click at [630, 13] on button "button" at bounding box center [628, 20] width 27 height 38
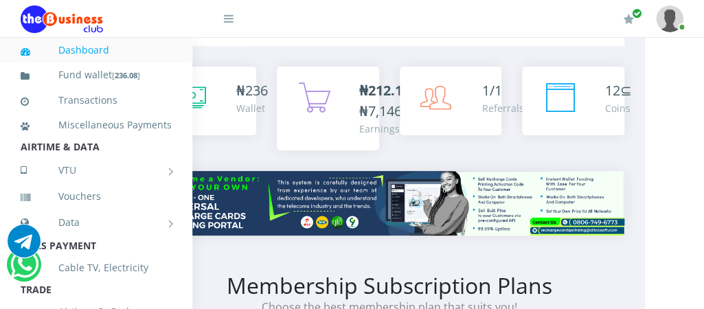
scroll to position [0, 61]
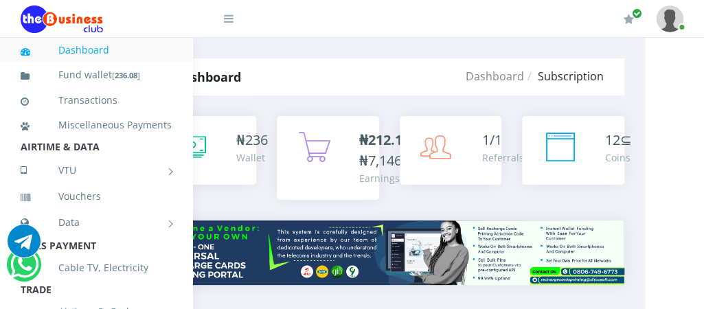
click at [84, 47] on link "Dashboard" at bounding box center [96, 50] width 151 height 32
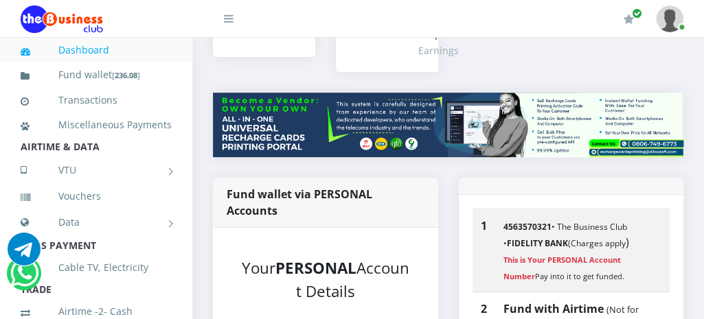
scroll to position [55, 0]
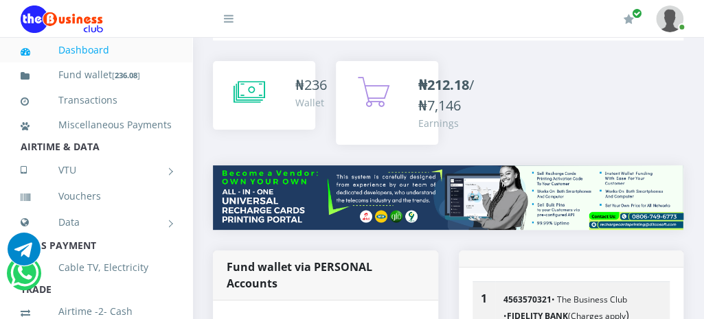
click at [91, 43] on link "Dashboard" at bounding box center [96, 50] width 151 height 32
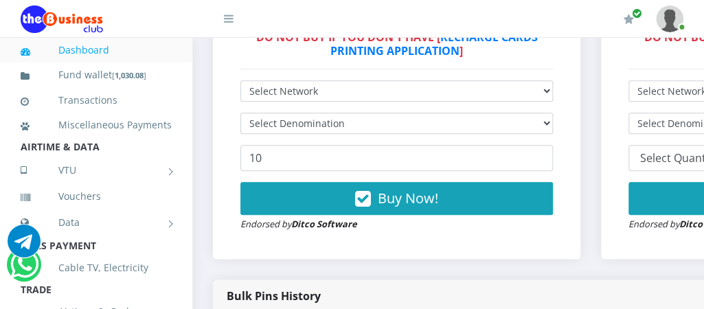
scroll to position [494, 0]
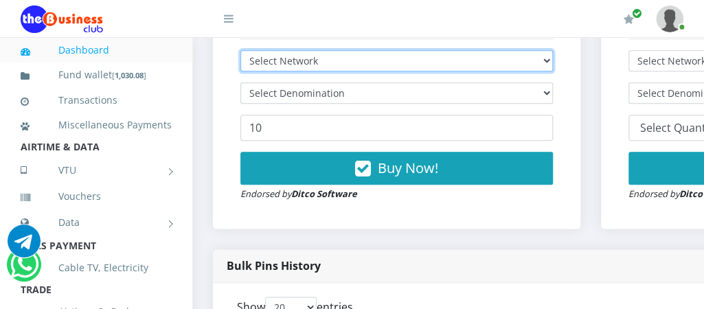
click at [508, 68] on select "Select Network MTN Globacom 9Mobile Airtel" at bounding box center [396, 60] width 312 height 21
select select "Airtel"
click at [240, 51] on select "Select Network MTN Globacom 9Mobile Airtel" at bounding box center [396, 60] width 312 height 21
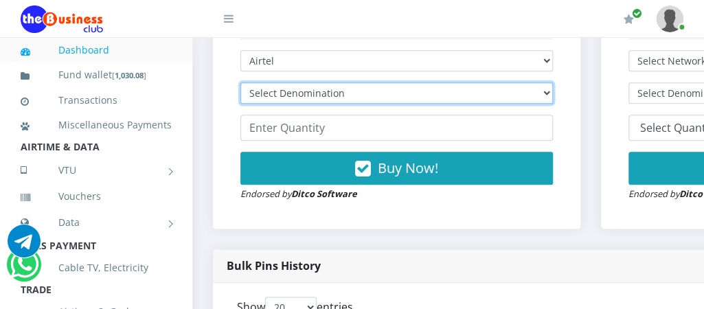
click at [371, 98] on select "Select Denomination Airtel NGN100 - ₦96.38 Airtel NGN200 - ₦192.76 Airtel NGN50…" at bounding box center [396, 92] width 312 height 21
select select "96.38-100"
click at [240, 84] on select "Select Denomination Airtel NGN100 - ₦96.38 Airtel NGN200 - ₦192.76 Airtel NGN50…" at bounding box center [396, 92] width 312 height 21
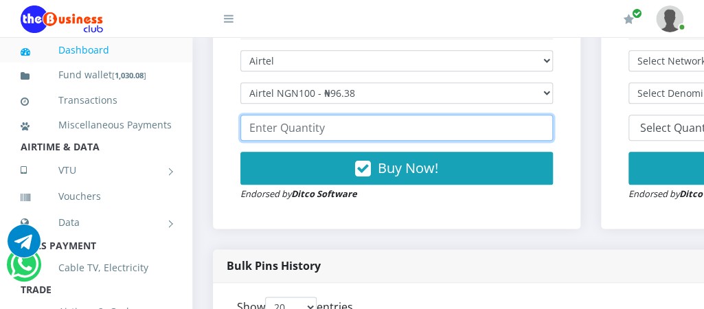
click at [311, 129] on input "number" at bounding box center [396, 128] width 312 height 26
click at [454, 139] on input "number" at bounding box center [396, 128] width 312 height 26
click at [547, 123] on input "1" at bounding box center [396, 128] width 312 height 26
click at [547, 123] on input "3" at bounding box center [396, 128] width 312 height 26
click at [547, 123] on input "4" at bounding box center [396, 128] width 312 height 26
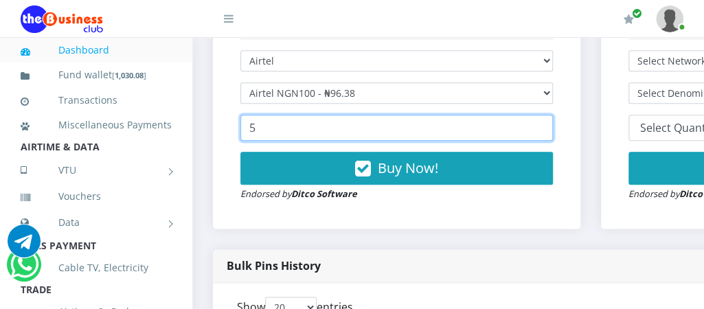
click at [547, 123] on input "5" at bounding box center [396, 128] width 312 height 26
click at [547, 123] on input "6" at bounding box center [396, 128] width 312 height 26
click at [547, 123] on input "8" at bounding box center [396, 128] width 312 height 26
click at [547, 123] on input "9" at bounding box center [396, 128] width 312 height 26
click at [547, 123] on input "10" at bounding box center [396, 128] width 312 height 26
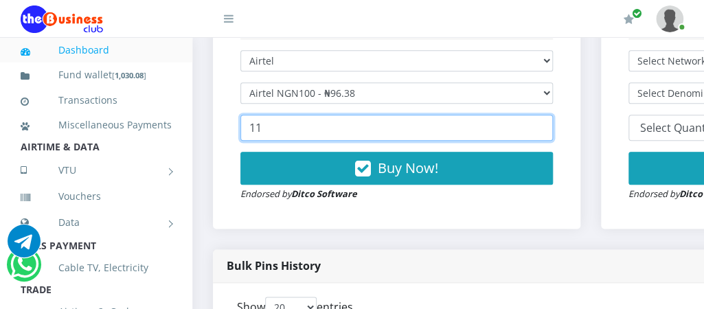
click at [547, 123] on input "11" at bounding box center [396, 128] width 312 height 26
type input "10"
click at [546, 131] on input "10" at bounding box center [396, 128] width 312 height 26
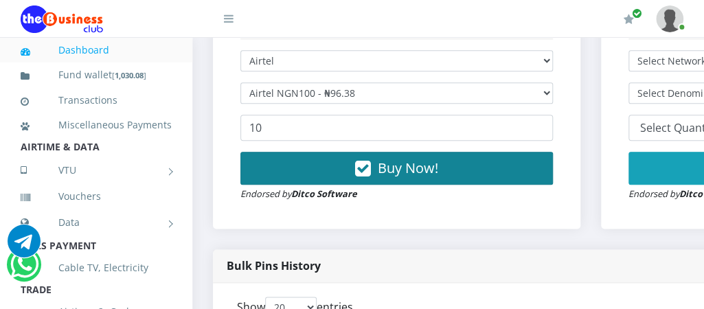
click at [412, 170] on span "Buy Now!" at bounding box center [408, 168] width 60 height 19
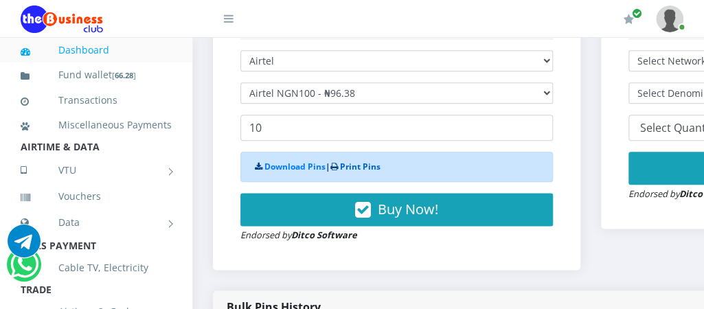
click at [356, 168] on link "Print Pins" at bounding box center [360, 167] width 41 height 12
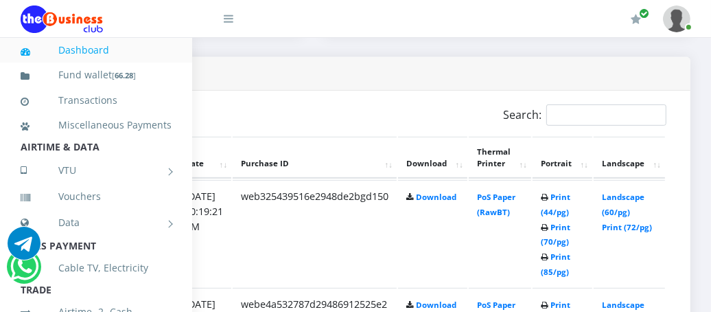
scroll to position [689, 292]
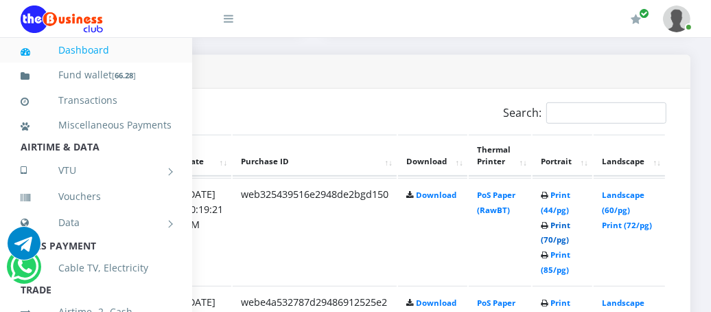
click at [556, 235] on link "Print (70/pg)" at bounding box center [556, 232] width 30 height 25
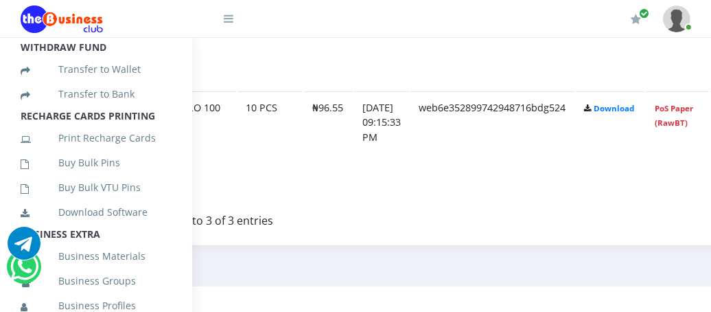
scroll to position [330, 0]
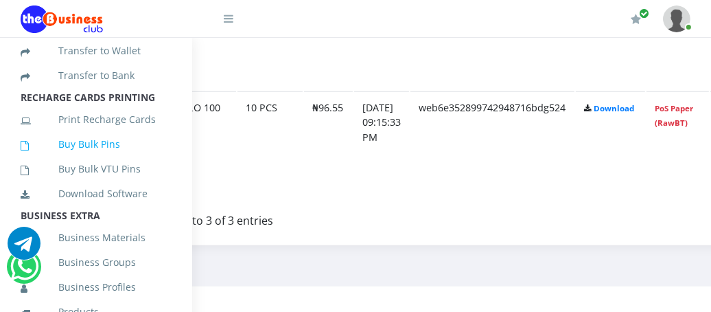
click at [96, 160] on link "Buy Bulk Pins" at bounding box center [96, 144] width 151 height 32
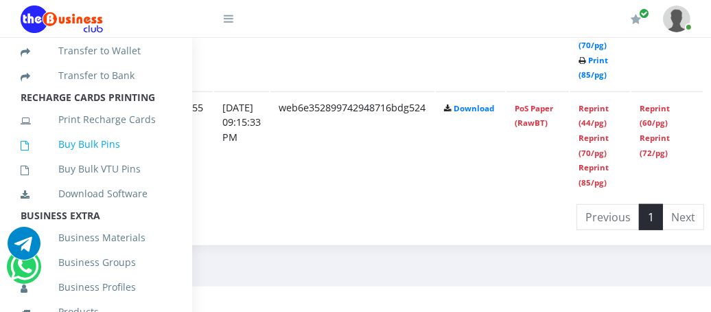
scroll to position [991, 265]
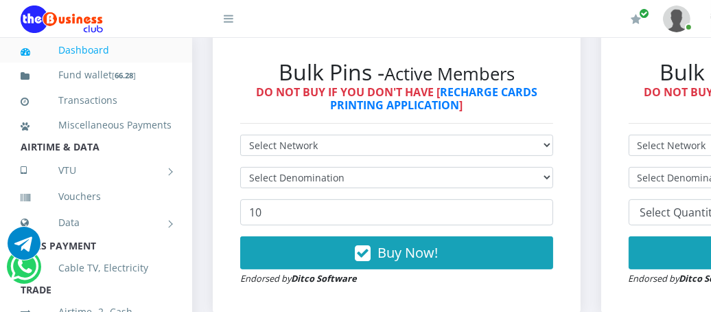
scroll to position [412, 0]
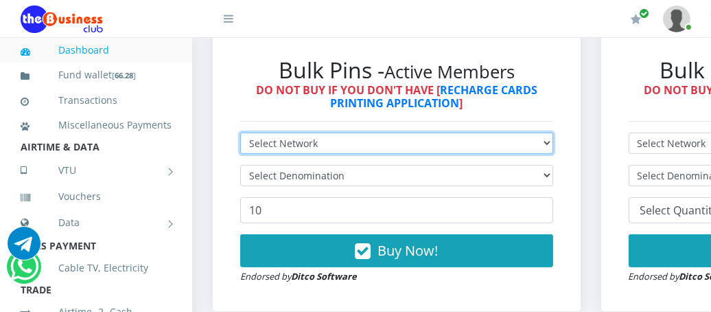
click at [407, 146] on select "Select Network MTN Globacom 9Mobile Airtel" at bounding box center [396, 142] width 313 height 21
select select "MTN"
click at [240, 134] on select "Select Network MTN Globacom 9Mobile Airtel" at bounding box center [396, 142] width 313 height 21
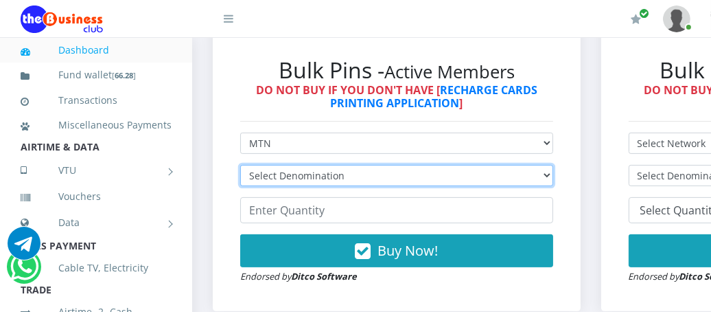
click at [284, 178] on select "Select Denomination MTN NGN100 - ₦96.99 MTN NGN200 - ₦193.98 MTN NGN400 - ₦387.…" at bounding box center [396, 175] width 313 height 21
select select "1454.85-1500"
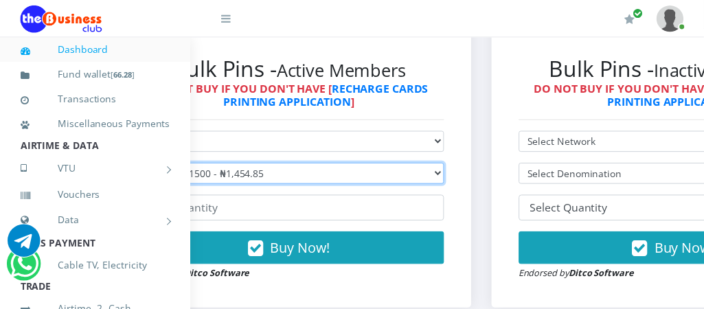
scroll to position [412, 119]
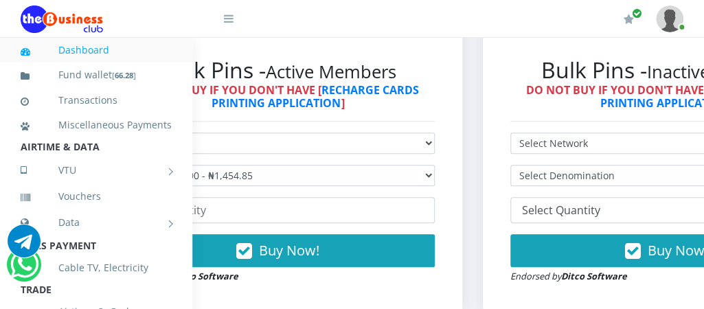
click at [231, 19] on icon at bounding box center [229, 18] width 10 height 11
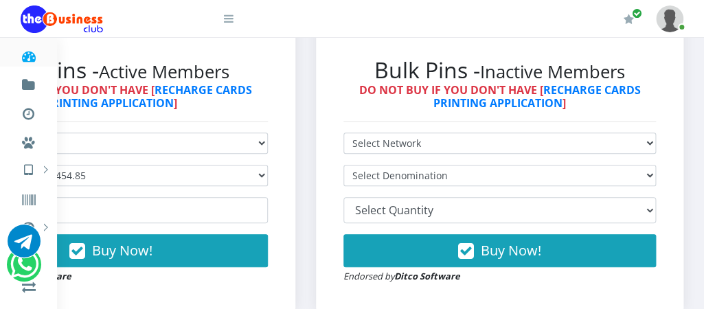
scroll to position [412, 165]
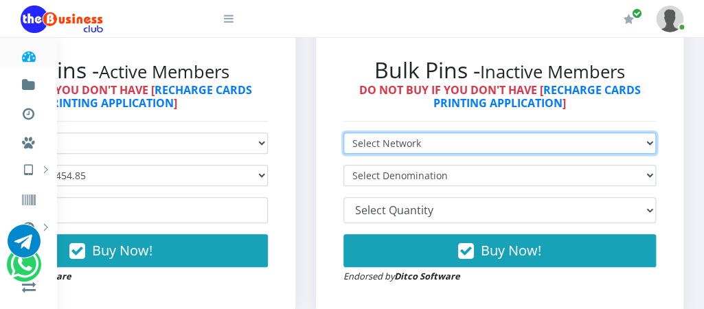
click at [509, 148] on select "Select Network MTN Globacom 9Mobile Airtel" at bounding box center [499, 142] width 313 height 21
click at [343, 134] on select "Select Network MTN Globacom 9Mobile Airtel" at bounding box center [499, 142] width 313 height 21
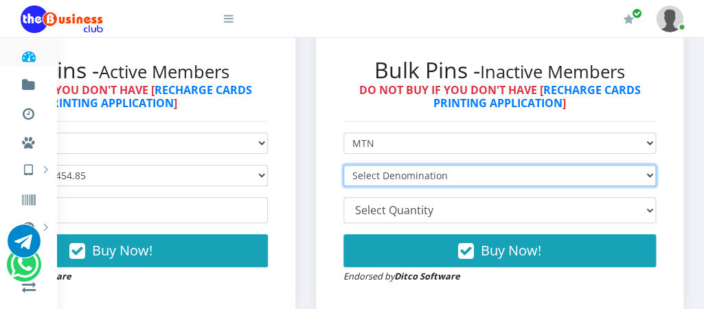
click at [451, 181] on select "Select Denomination MTN NGN100 - ₦97.30 MTN NGN200 - ₦194.60 MTN NGN400 - ₦389.…" at bounding box center [499, 175] width 313 height 21
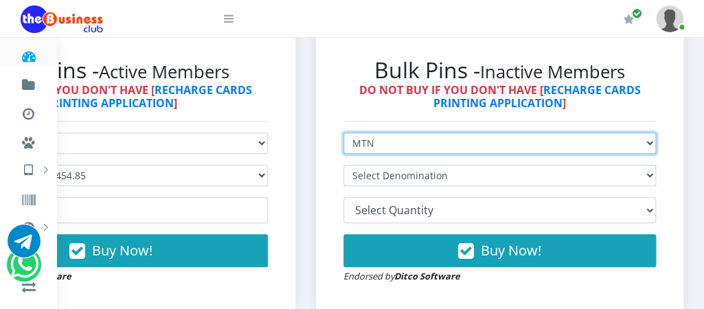
click at [446, 141] on select "Select Network MTN Globacom 9Mobile Airtel" at bounding box center [499, 142] width 313 height 21
click at [343, 134] on select "Select Network MTN Globacom 9Mobile Airtel" at bounding box center [499, 142] width 313 height 21
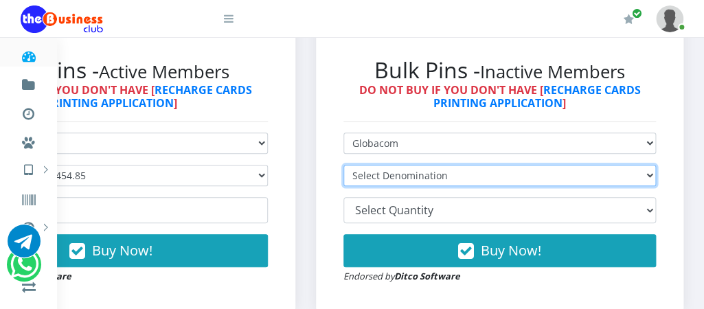
click at [427, 181] on select "Select Denomination Glo NGN100 - ₦97.00 Glo NGN200 - ₦194.00 Glo NGN500 - ₦485.…" at bounding box center [499, 175] width 313 height 21
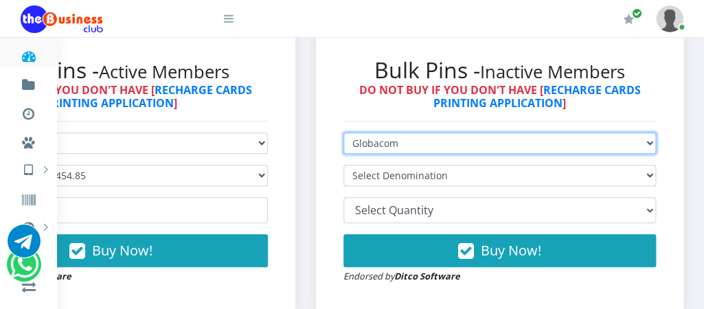
click at [415, 148] on select "Select Network MTN Globacom 9Mobile Airtel" at bounding box center [499, 142] width 313 height 21
click at [343, 134] on select "Select Network MTN Globacom 9Mobile Airtel" at bounding box center [499, 142] width 313 height 21
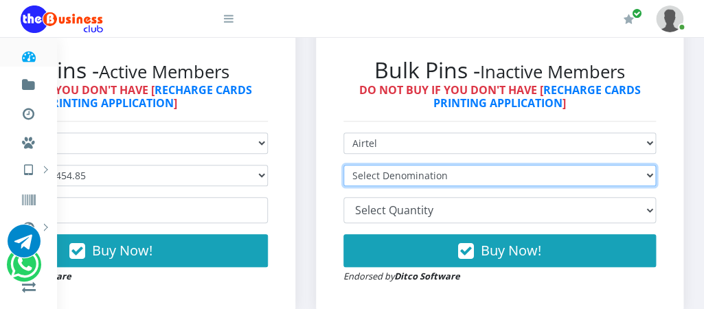
click at [390, 180] on select "Select Denomination Airtel NGN100 - ₦96.90 Airtel NGN200 - ₦193.80 Airtel NGN50…" at bounding box center [499, 175] width 313 height 21
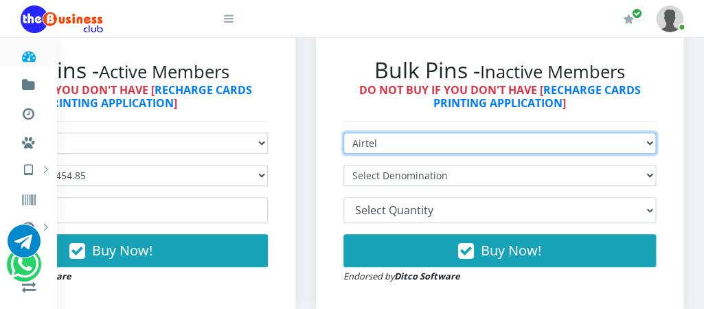
click at [380, 150] on select "Select Network MTN Globacom 9Mobile Airtel" at bounding box center [499, 142] width 313 height 21
select select "9Mobile"
click at [343, 134] on select "Select Network MTN Globacom 9Mobile Airtel" at bounding box center [499, 142] width 313 height 21
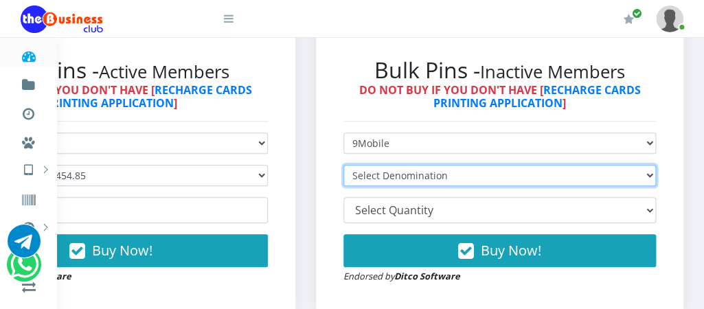
click at [403, 174] on select "Select Denomination 9Mobile NGN100 - ₦96.00 9Mobile NGN200 - ₦192.00 9Mobile NG…" at bounding box center [499, 175] width 313 height 21
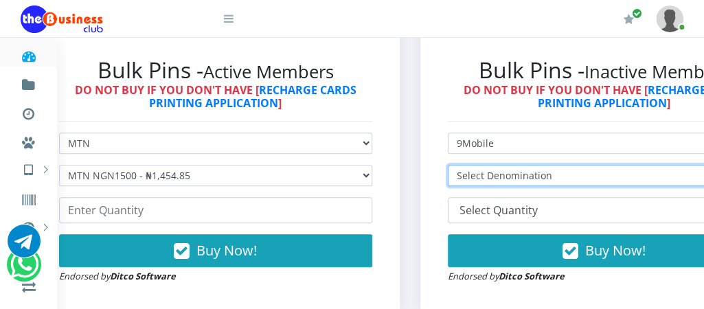
scroll to position [412, 0]
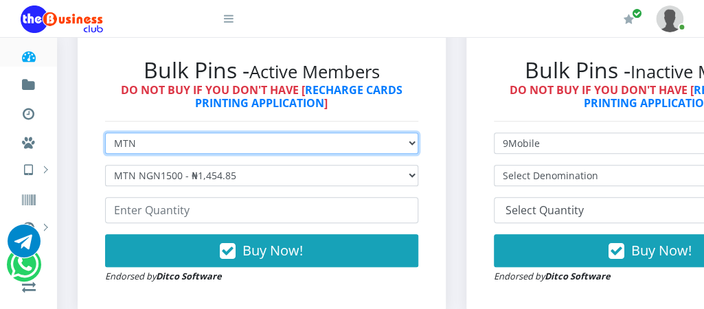
click at [227, 146] on select "Select Network MTN Globacom 9Mobile Airtel" at bounding box center [261, 142] width 313 height 21
select select "9Mobile"
click at [105, 134] on select "Select Network MTN Globacom 9Mobile Airtel" at bounding box center [261, 142] width 313 height 21
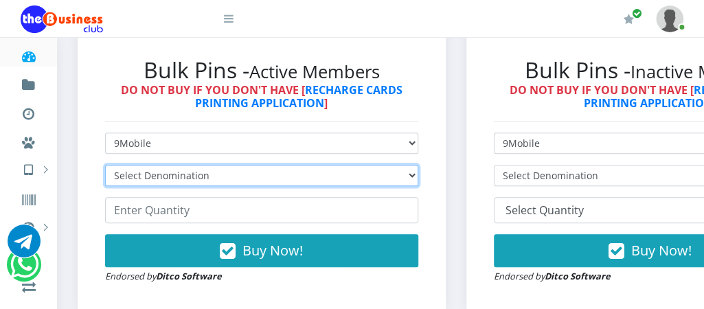
click at [189, 172] on select "Select Denomination 9Mobile NGN100 - ₦94.99 9Mobile NGN200 - ₦189.98 9Mobile NG…" at bounding box center [261, 175] width 313 height 21
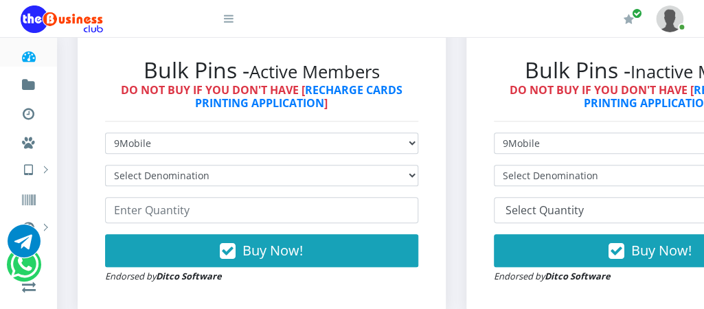
click at [30, 56] on icon at bounding box center [28, 56] width 36 height 14
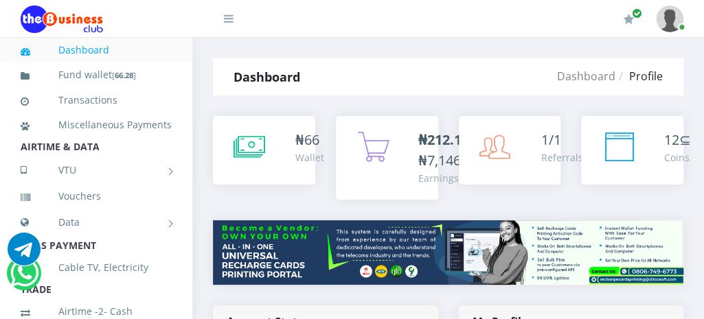
type input "fventures"
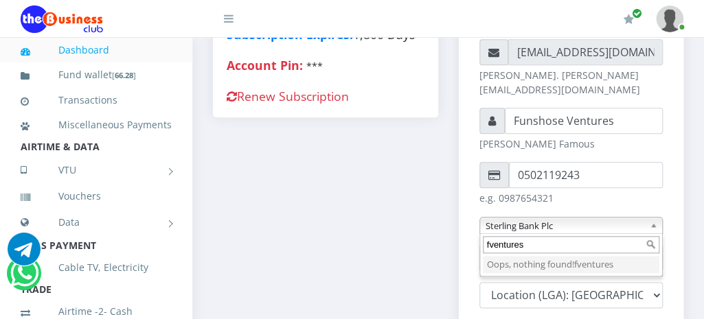
scroll to position [435, 0]
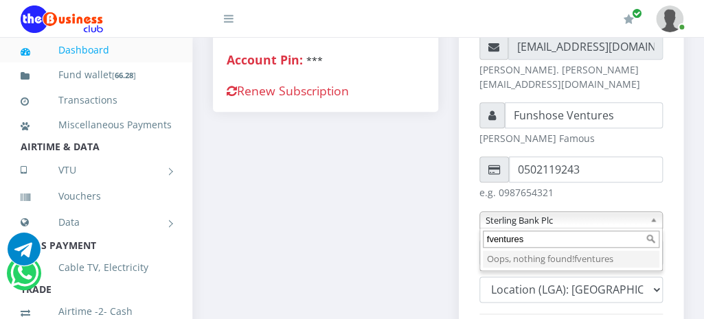
click at [530, 231] on input "fventures" at bounding box center [571, 239] width 177 height 17
click at [430, 216] on div "Account Status Referral Link: [DOMAIN_NAME][URL] Account: Valid Membership: Act…" at bounding box center [326, 275] width 246 height 808
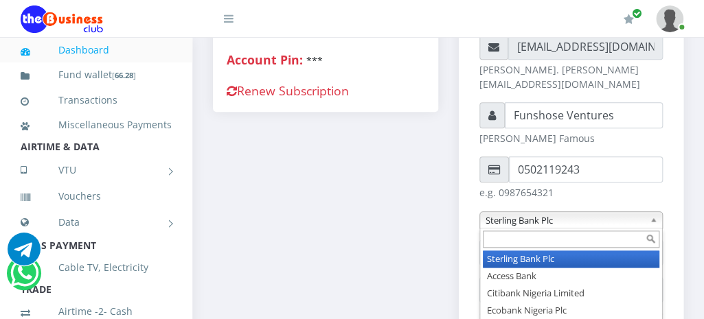
click at [655, 212] on b at bounding box center [655, 220] width 12 height 16
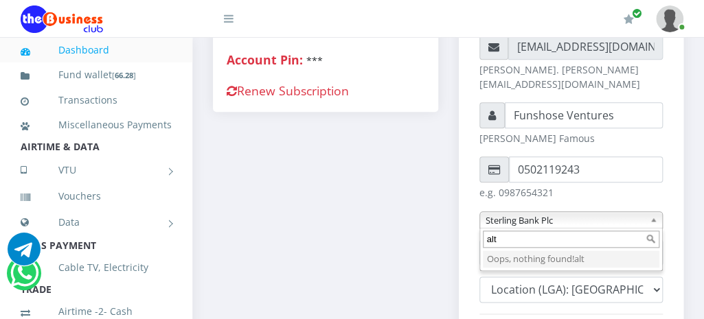
type input "alt"
click at [669, 220] on div "0803******* e.g. 08012345678 fventures e.g. jfamous [EMAIL_ADDRESS][DOMAIN_NAME…" at bounding box center [571, 282] width 225 height 754
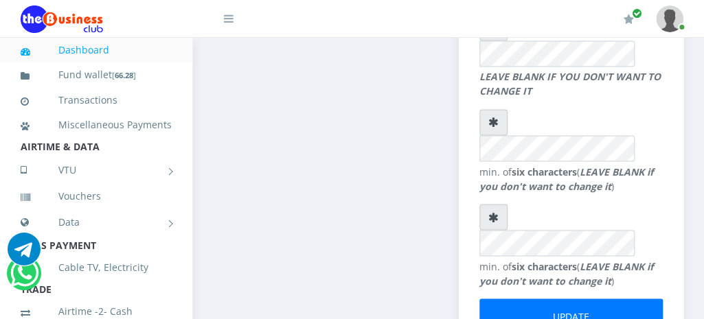
scroll to position [773, 0]
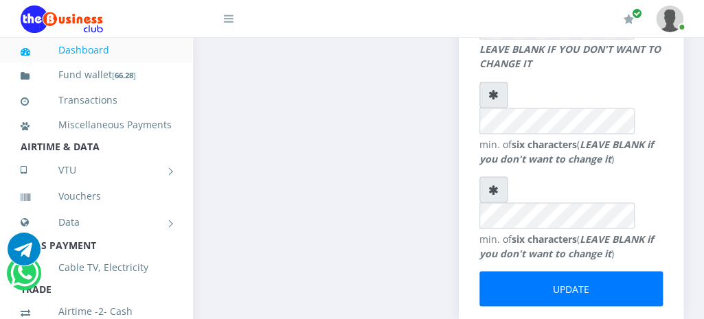
click at [89, 54] on link "Dashboard" at bounding box center [96, 50] width 151 height 32
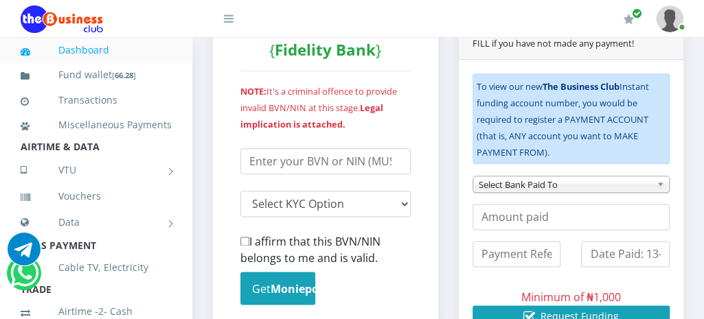
scroll to position [467, 0]
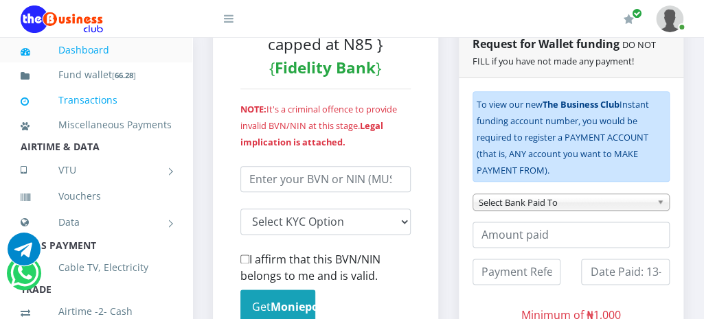
click at [84, 100] on link "Transactions" at bounding box center [96, 100] width 151 height 32
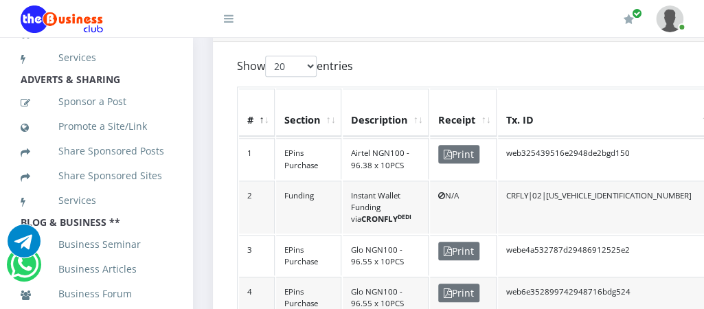
scroll to position [625, 0]
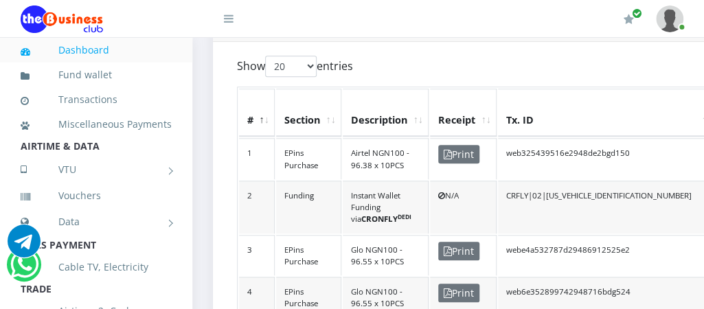
click at [673, 27] on img at bounding box center [669, 18] width 27 height 27
click at [613, 73] on link "Settings" at bounding box center [631, 73] width 89 height 22
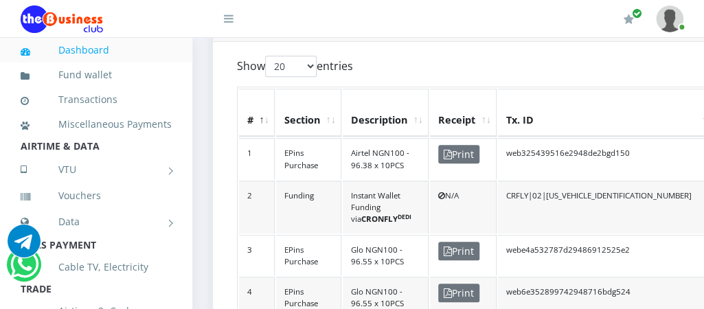
click at [668, 24] on img at bounding box center [669, 18] width 27 height 27
click at [614, 95] on link "Logout" at bounding box center [631, 95] width 89 height 22
